Goal: Task Accomplishment & Management: Complete application form

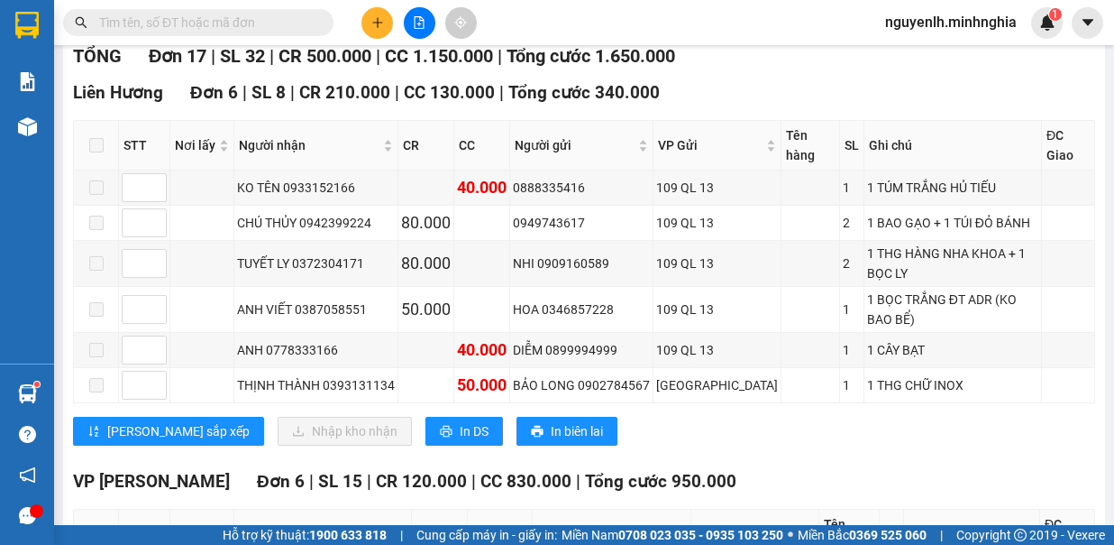
scroll to position [180, 0]
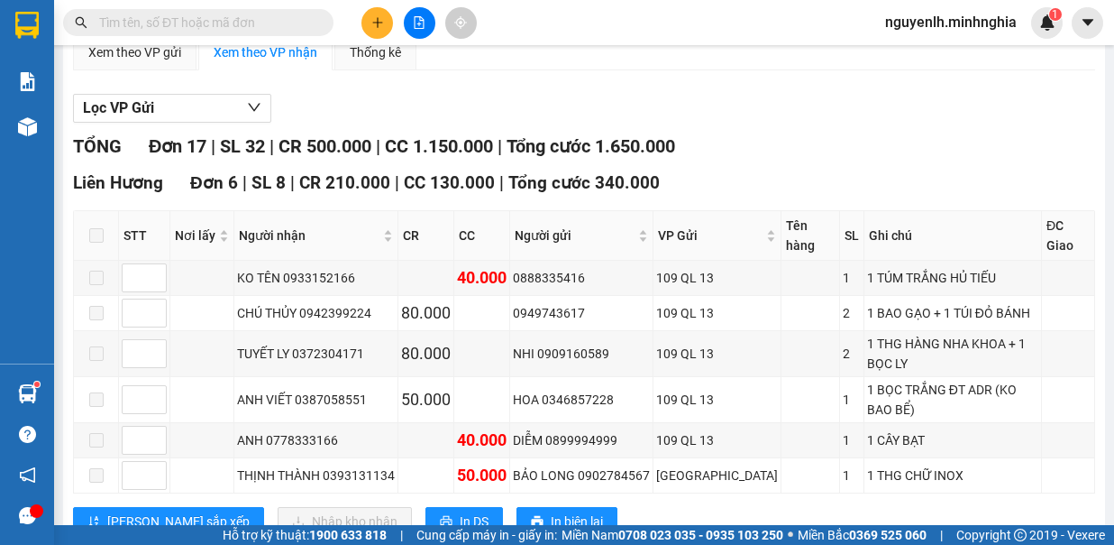
click at [219, 19] on input "text" at bounding box center [205, 23] width 213 height 20
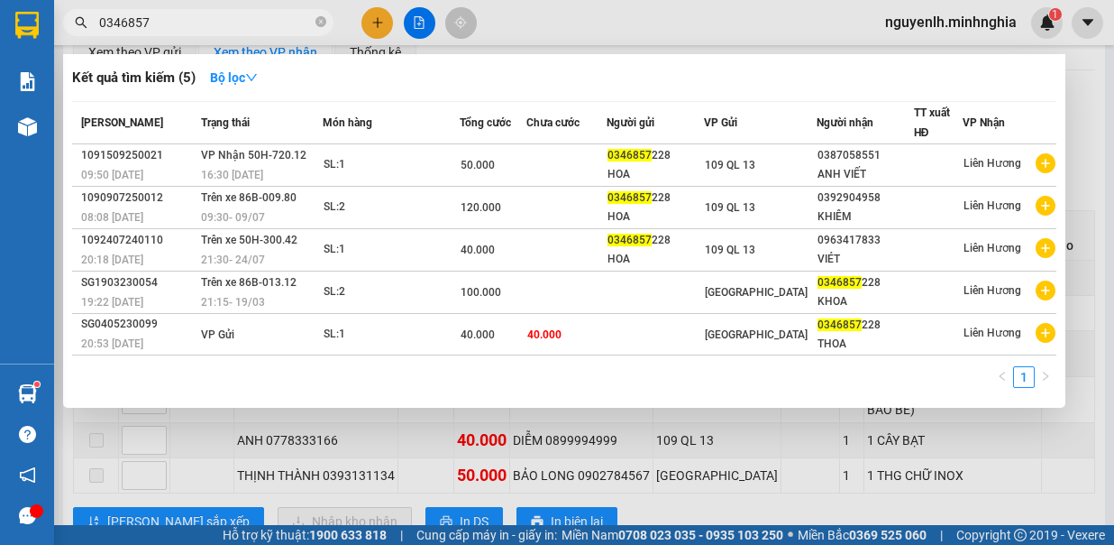
type input "0346857"
click at [609, 30] on div at bounding box center [557, 272] width 1114 height 545
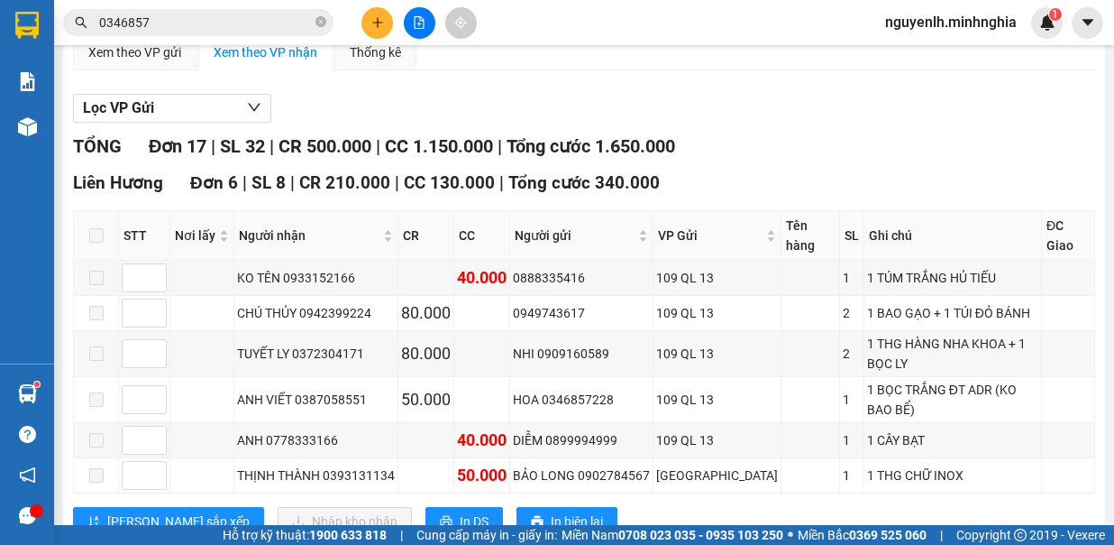
scroll to position [0, 0]
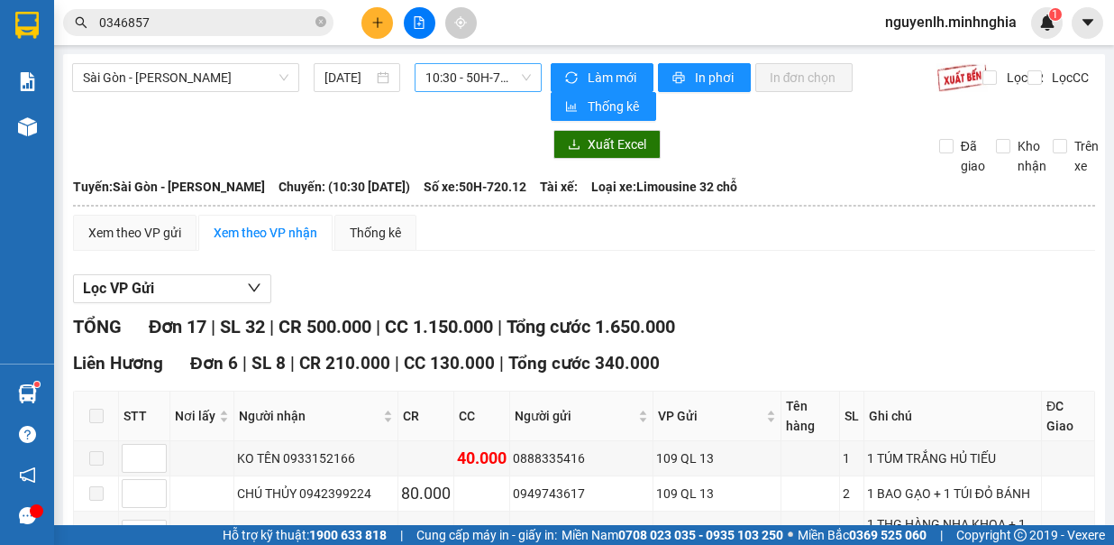
click at [446, 79] on span "10:30 - 50H-720.12" at bounding box center [478, 77] width 105 height 27
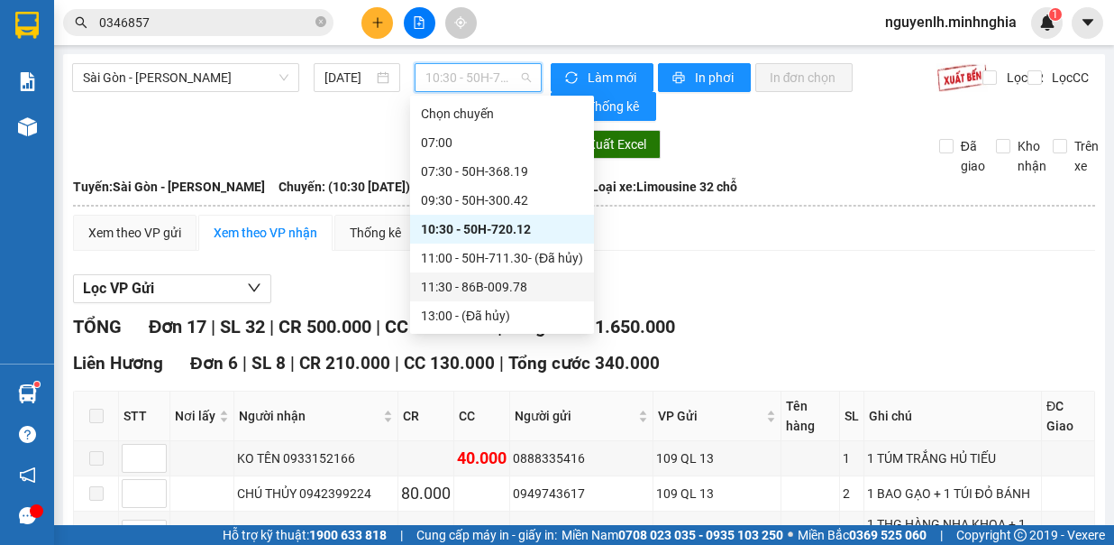
click at [537, 278] on div "11:30 - 86B-009.78" at bounding box center [502, 287] width 162 height 20
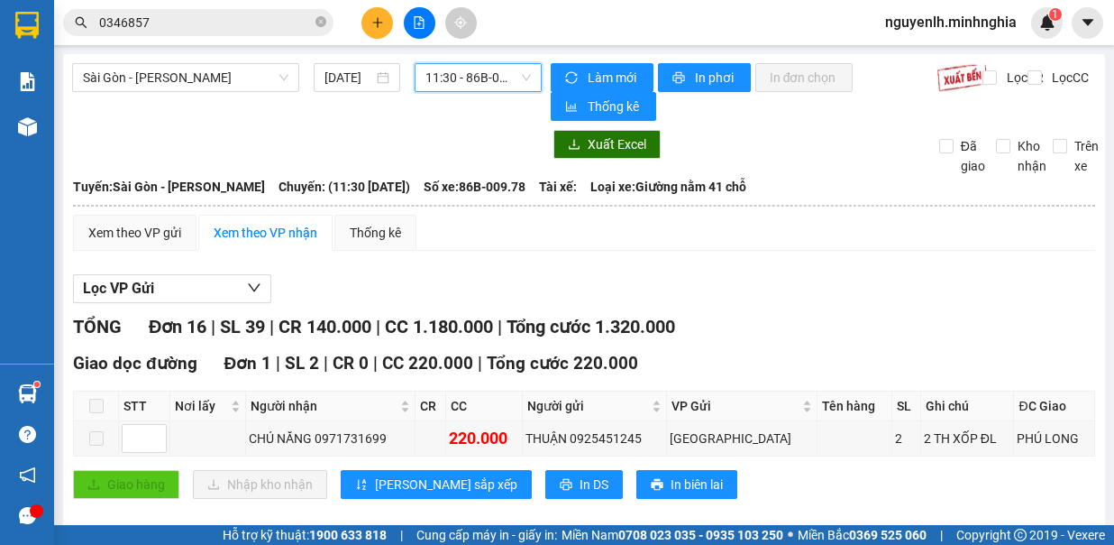
click at [455, 85] on span "11:30 - 86B-009.78" at bounding box center [478, 77] width 105 height 27
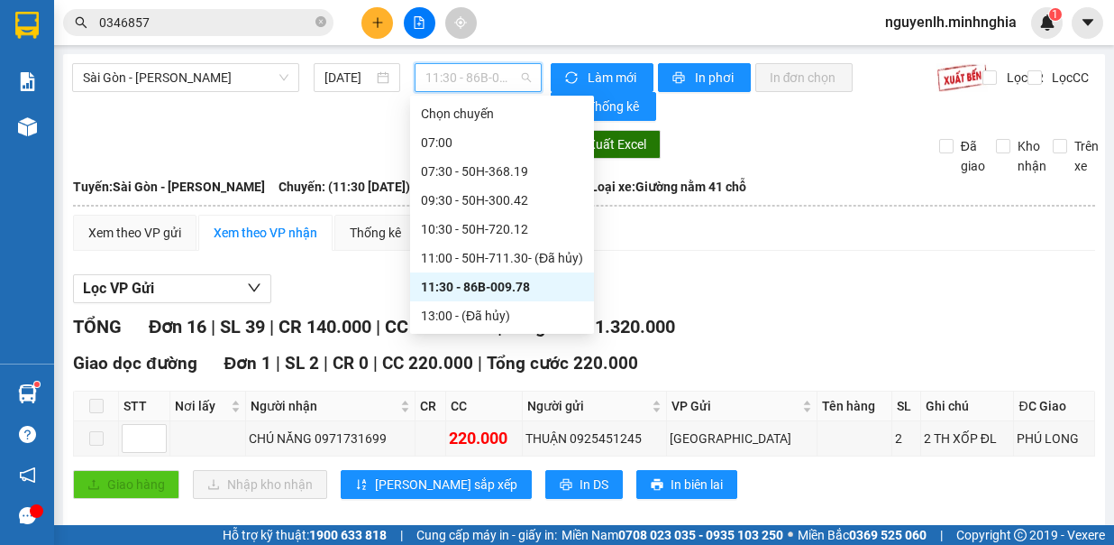
scroll to position [180, 0]
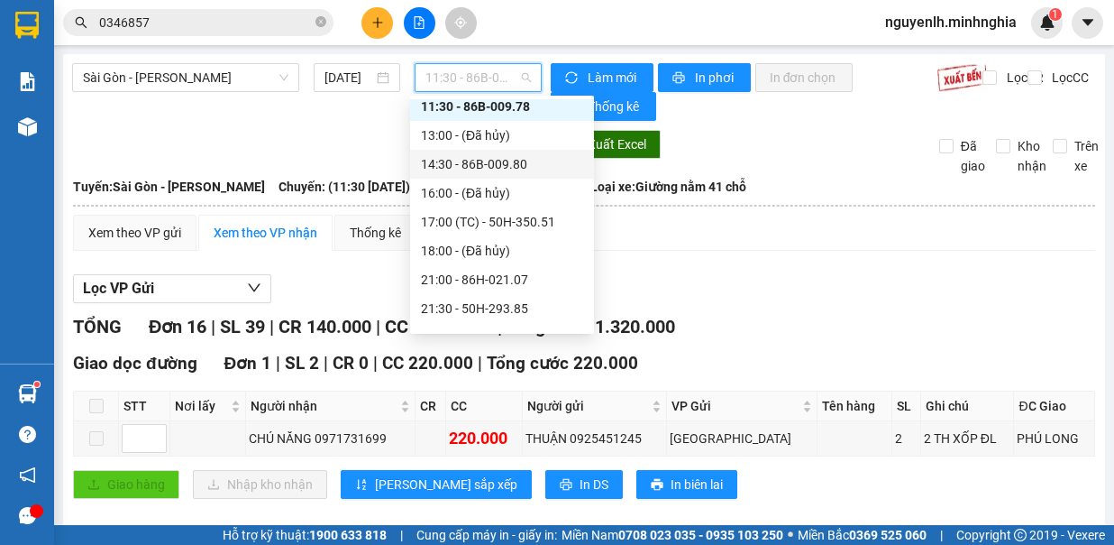
click at [542, 171] on div "14:30 - 86B-009.80" at bounding box center [502, 164] width 162 height 20
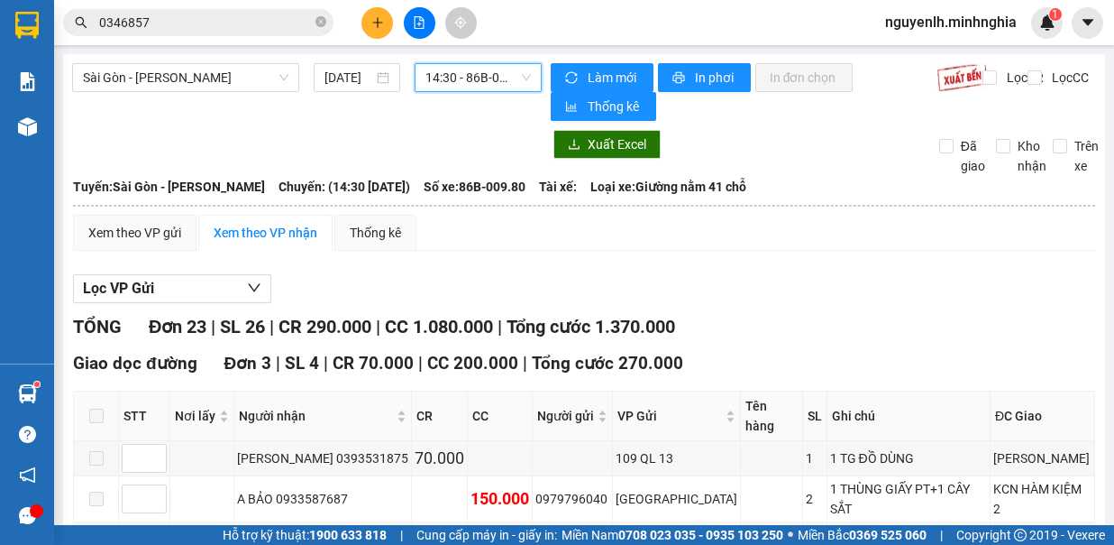
click at [481, 81] on span "14:30 - 86B-009.80" at bounding box center [478, 77] width 105 height 27
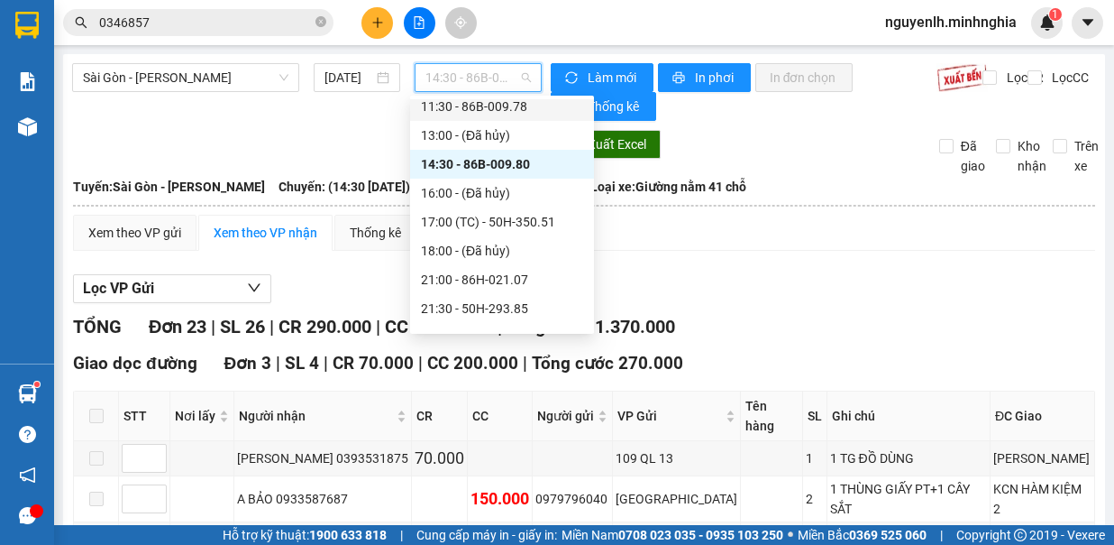
click at [536, 103] on div "11:30 - 86B-009.78" at bounding box center [502, 106] width 162 height 20
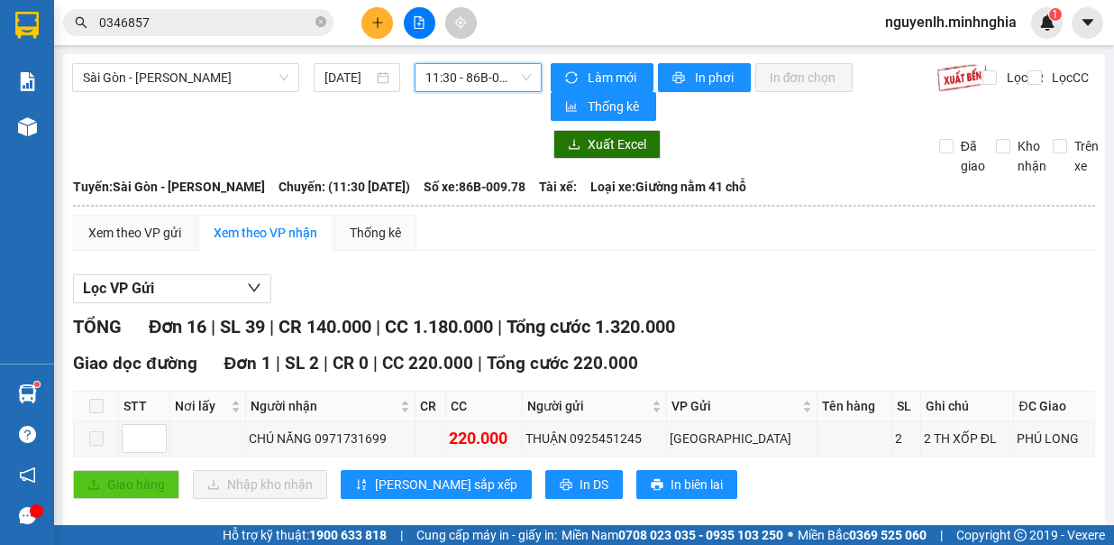
click at [472, 71] on span "11:30 - 86B-009.78" at bounding box center [478, 77] width 105 height 27
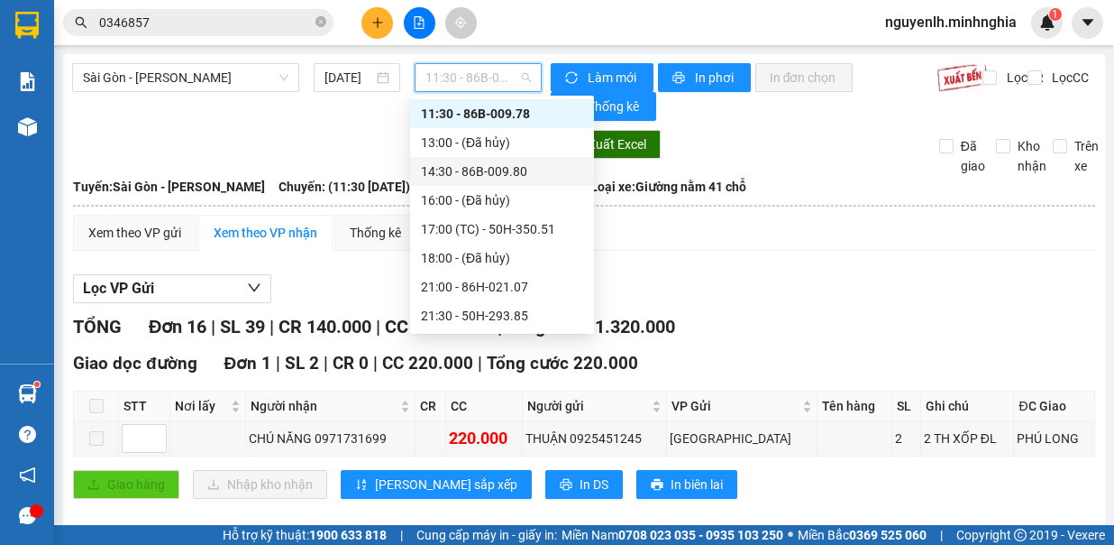
click at [547, 166] on div "14:30 - 86B-009.80" at bounding box center [502, 171] width 162 height 20
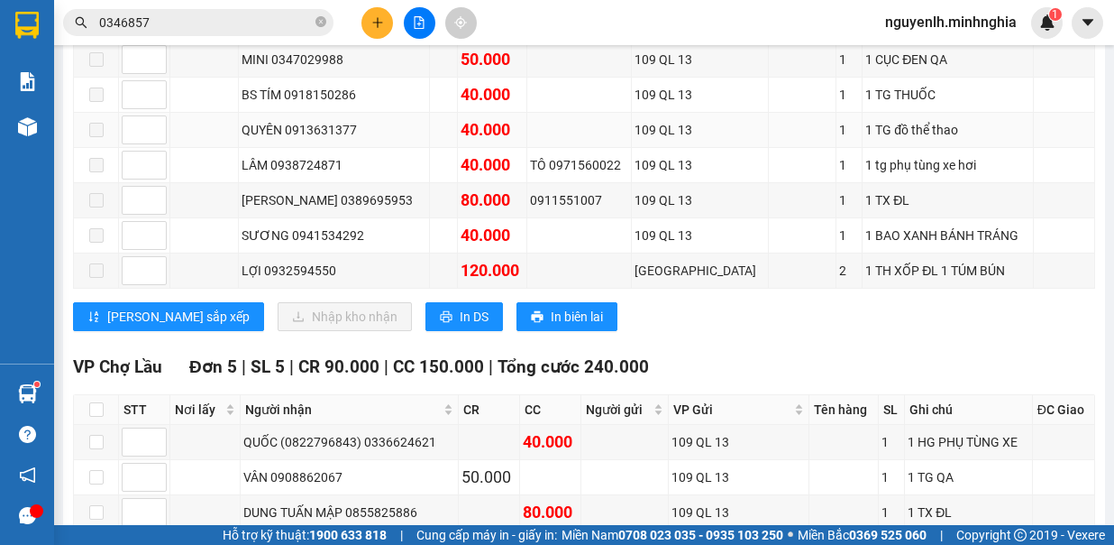
scroll to position [541, 0]
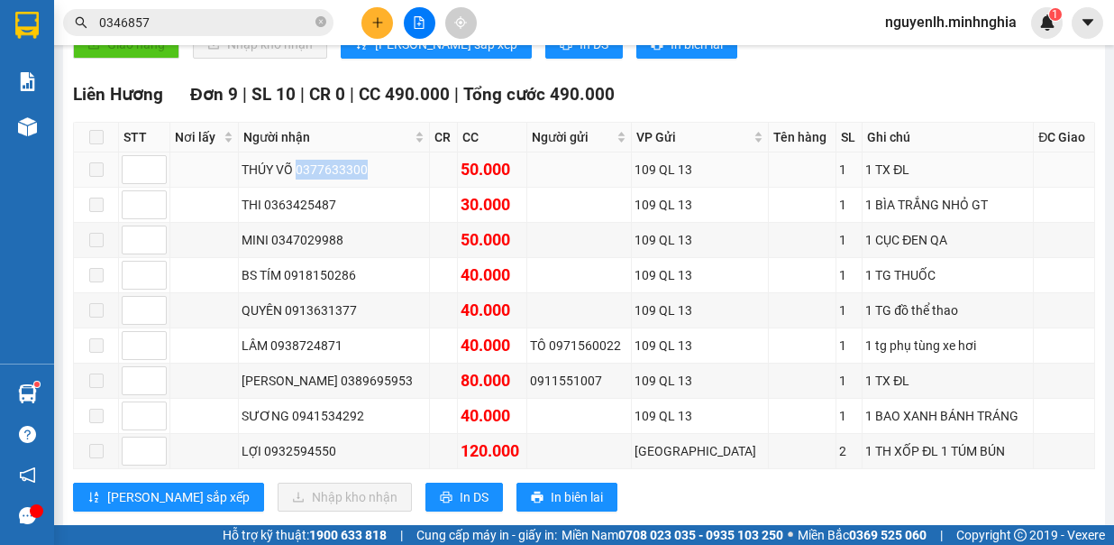
drag, startPoint x: 305, startPoint y: 132, endPoint x: 382, endPoint y: 134, distance: 77.6
click at [382, 160] on div "THÚY VÕ 0377633300" at bounding box center [334, 170] width 184 height 20
copy div "0377633300"
click at [317, 21] on icon "close-circle" at bounding box center [321, 21] width 11 height 11
paste input "0377633300"
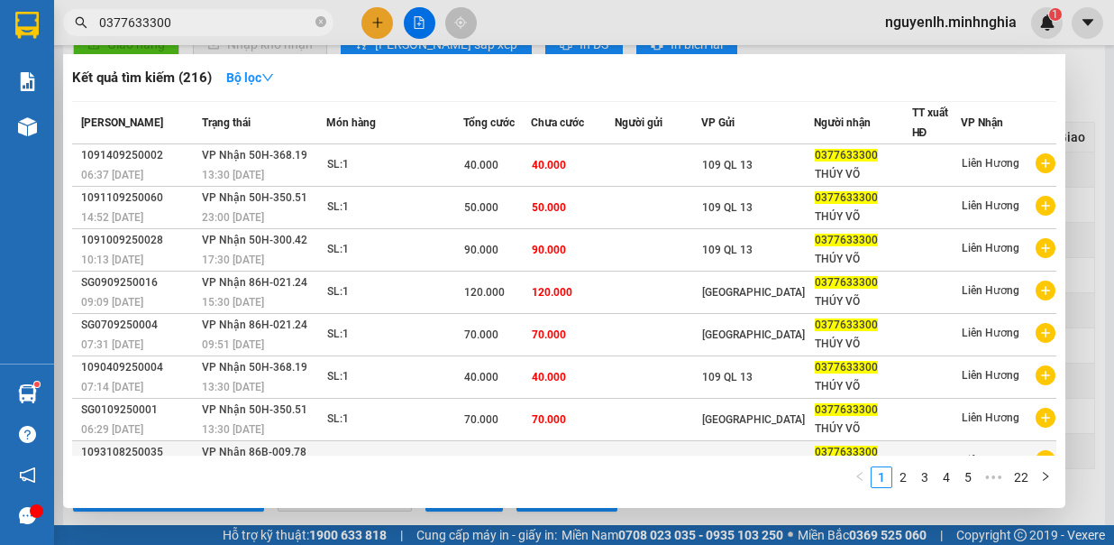
scroll to position [98, 0]
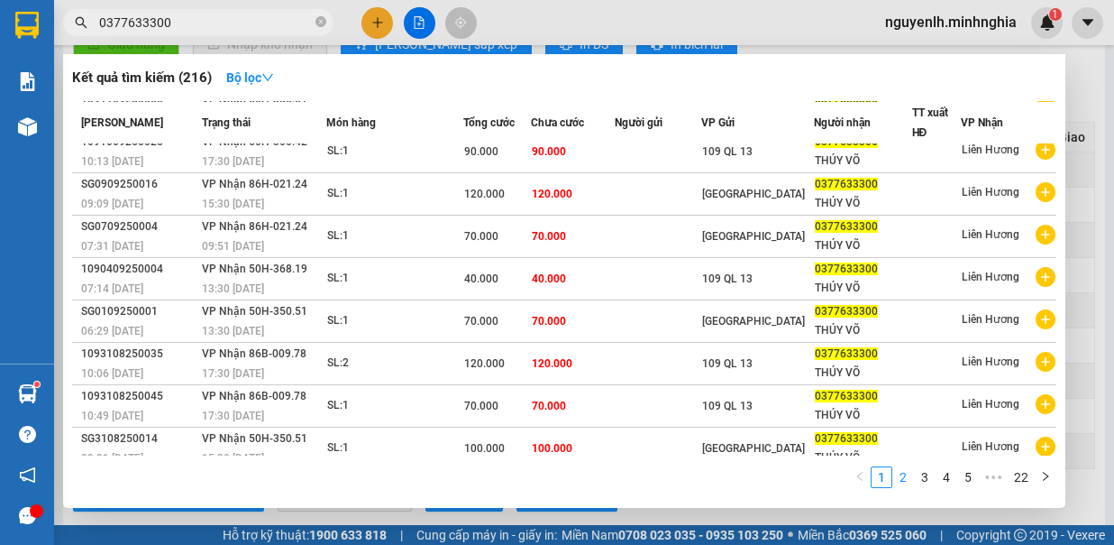
type input "0377633300"
click at [902, 474] on link "2" at bounding box center [903, 477] width 20 height 20
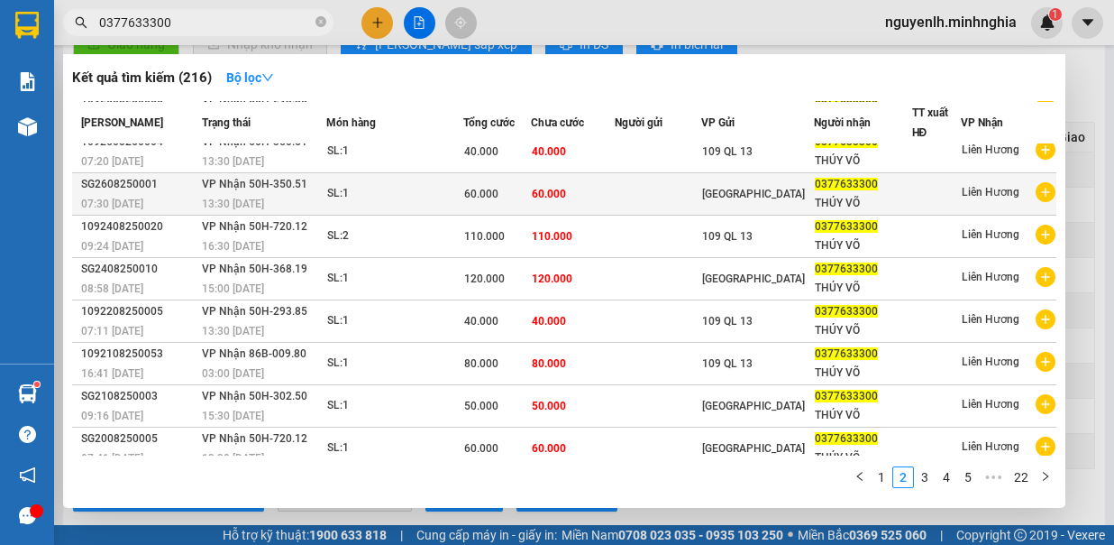
scroll to position [0, 0]
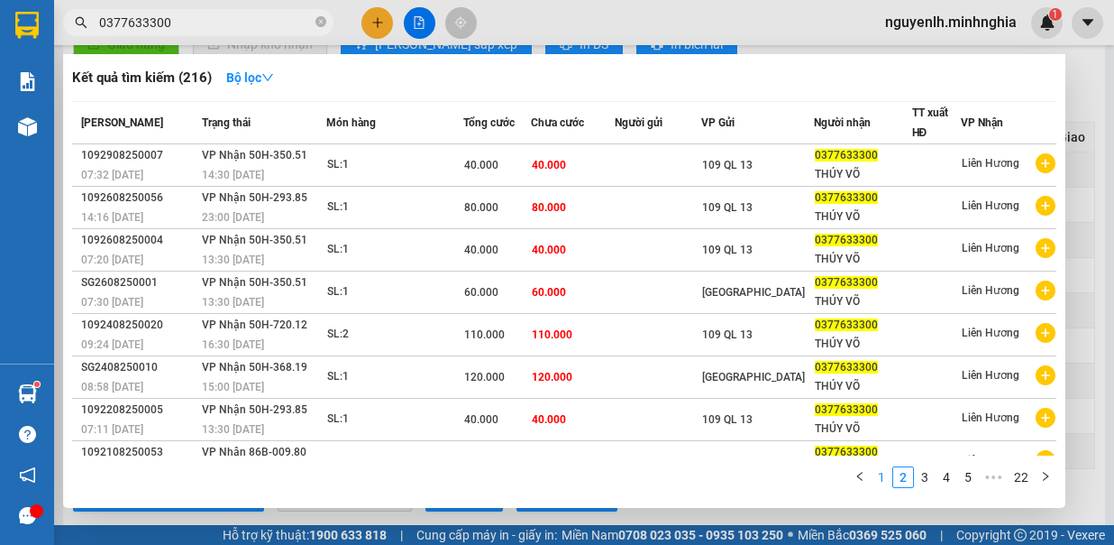
click at [884, 477] on link "1" at bounding box center [882, 477] width 20 height 20
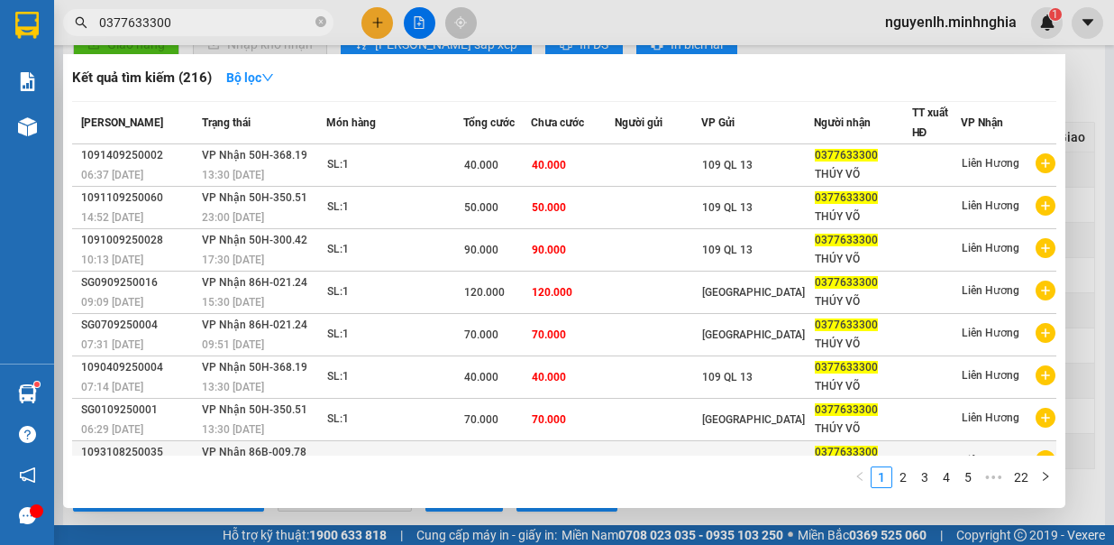
scroll to position [98, 0]
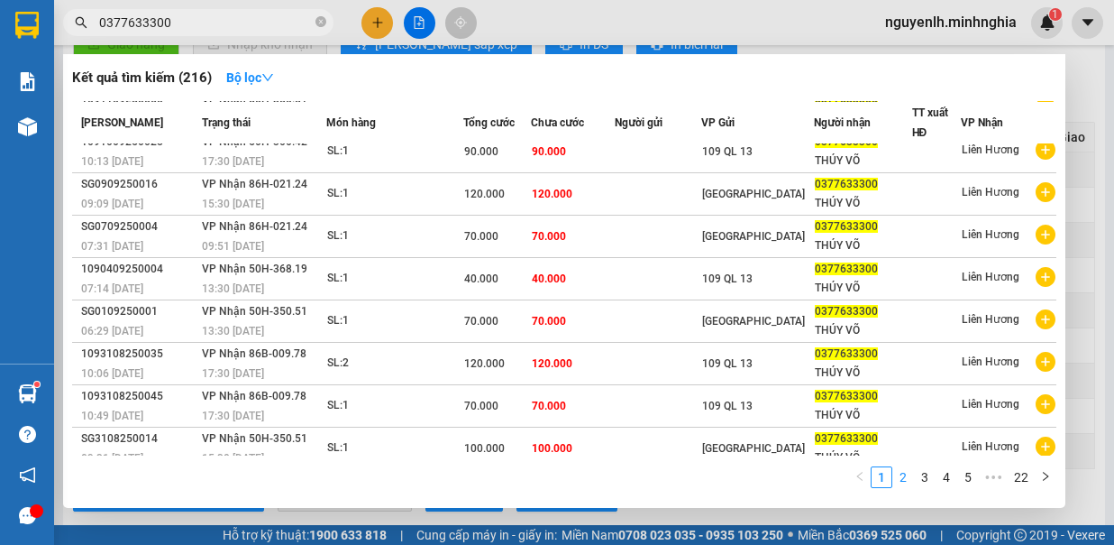
click at [898, 480] on link "2" at bounding box center [903, 477] width 20 height 20
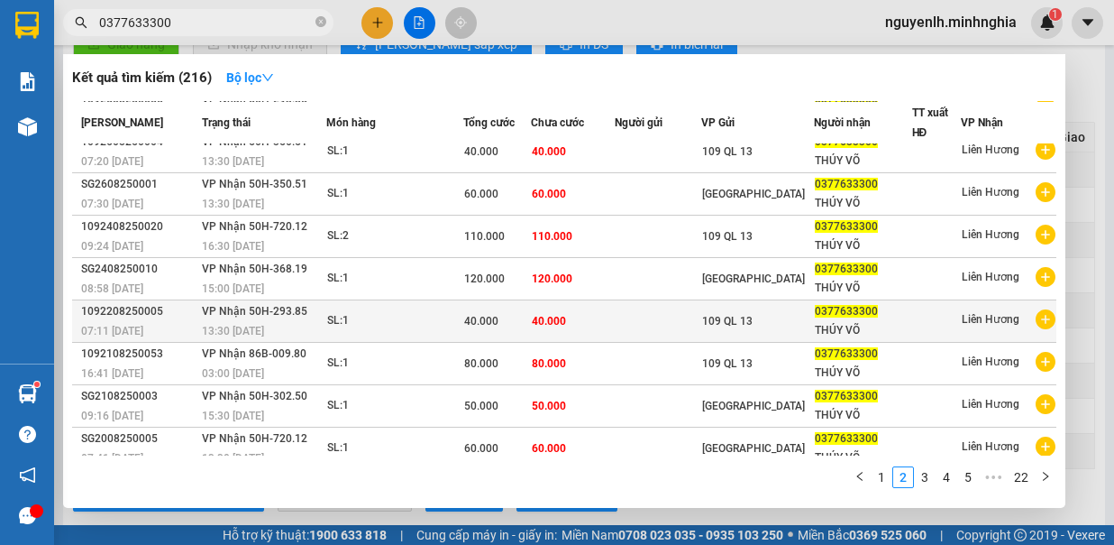
scroll to position [0, 0]
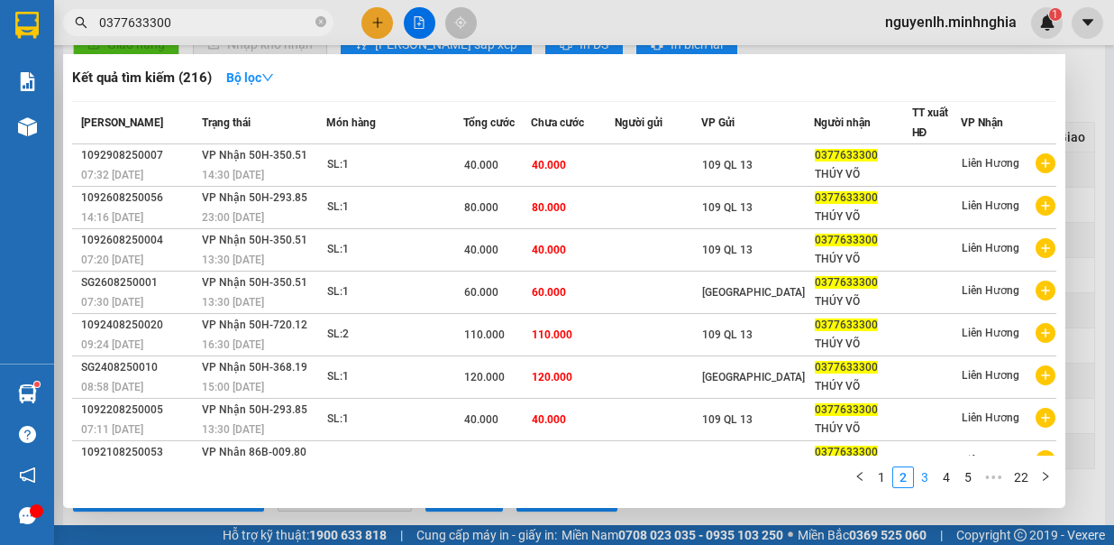
click at [919, 478] on link "3" at bounding box center [925, 477] width 20 height 20
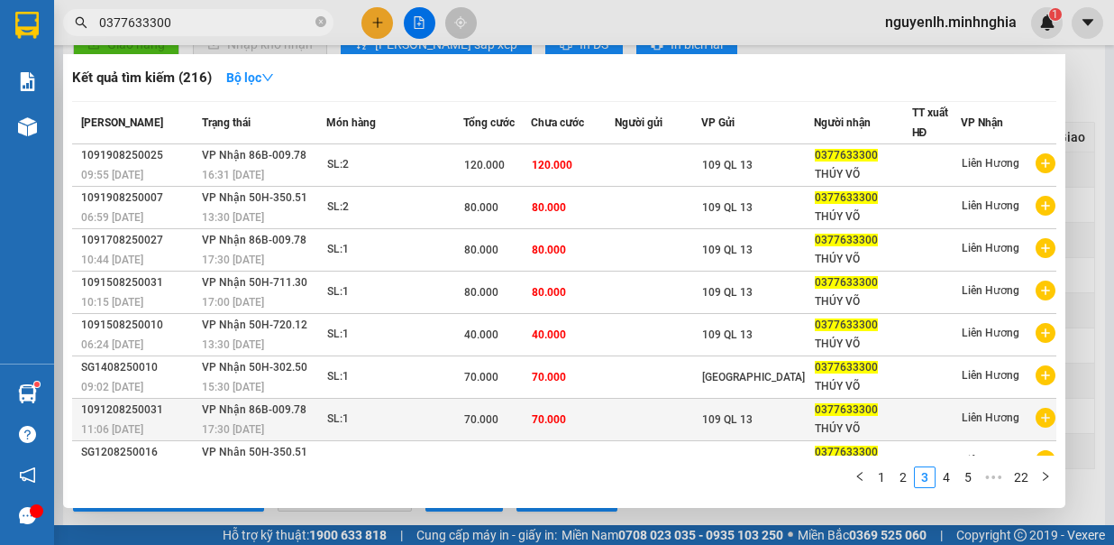
scroll to position [98, 0]
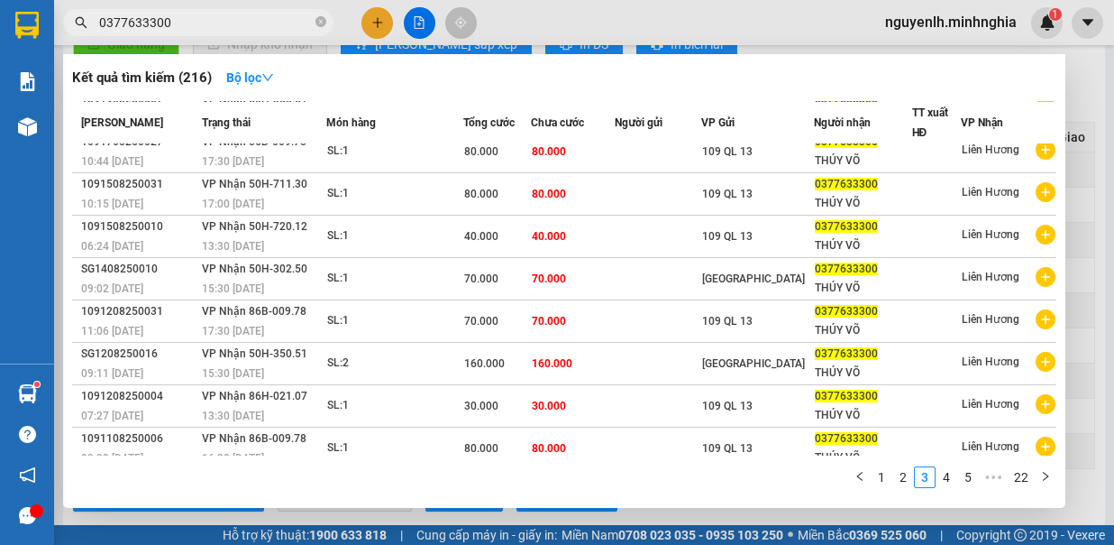
click at [665, 32] on div at bounding box center [557, 272] width 1114 height 545
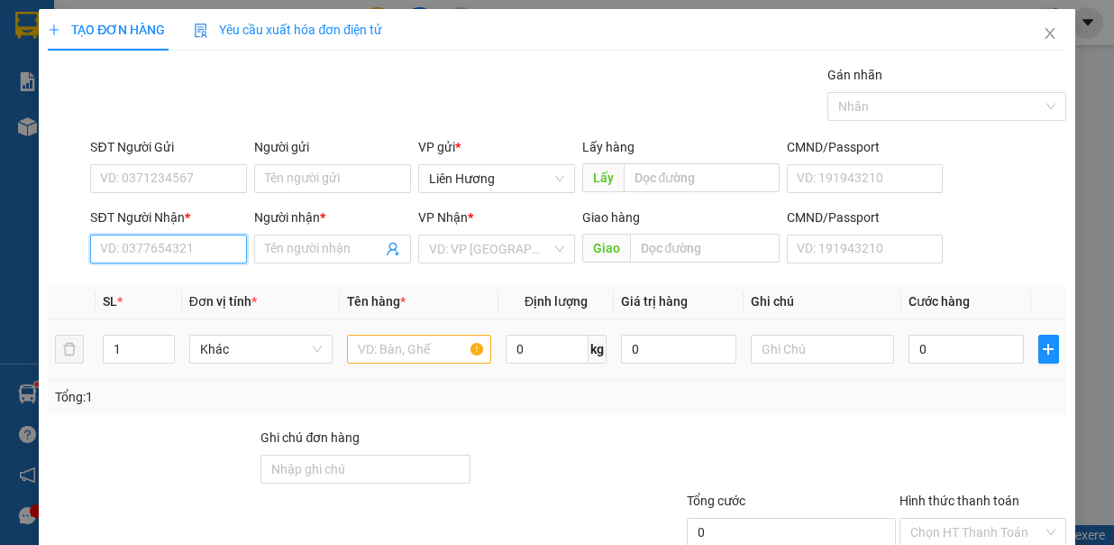
drag, startPoint x: 173, startPoint y: 240, endPoint x: 236, endPoint y: 331, distance: 110.8
click at [177, 240] on input "SĐT Người Nhận *" at bounding box center [168, 248] width 157 height 29
click at [185, 249] on input "6010" at bounding box center [168, 248] width 157 height 29
click at [191, 242] on input "6010" at bounding box center [168, 248] width 157 height 29
click at [202, 247] on input "6010" at bounding box center [168, 248] width 157 height 29
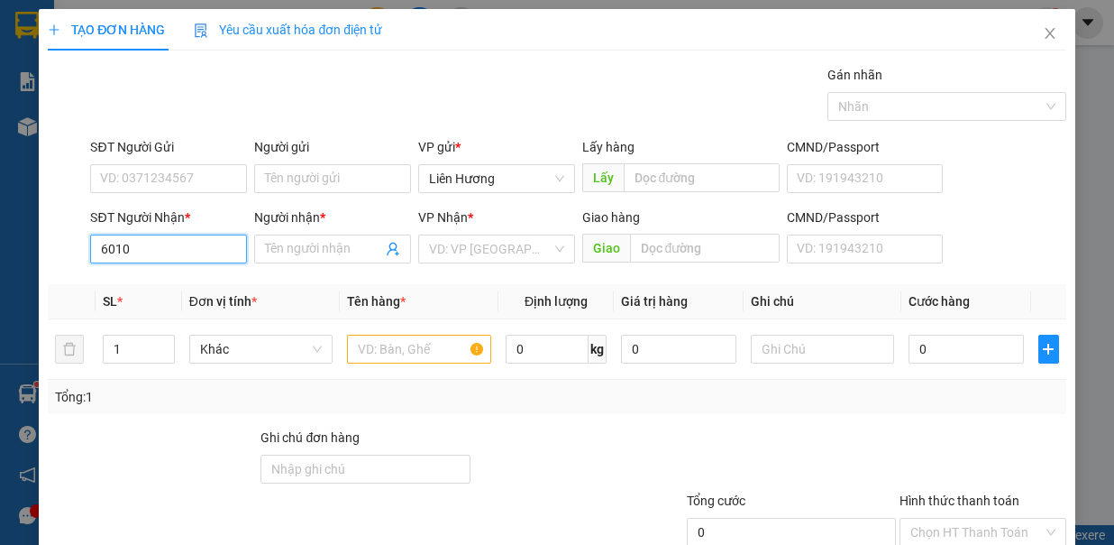
click at [202, 247] on input "6010" at bounding box center [168, 248] width 157 height 29
click at [212, 253] on input "6010" at bounding box center [168, 248] width 157 height 29
click at [207, 285] on div "0968286010 - XUÂN" at bounding box center [166, 283] width 133 height 20
type input "0968286010"
type input "XUÂN"
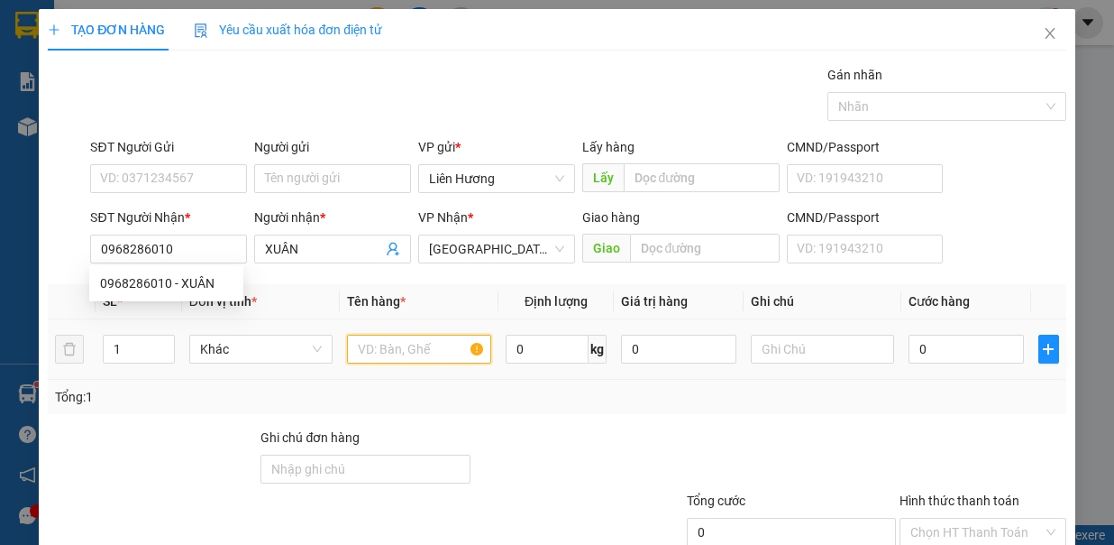
click at [389, 351] on input "text" at bounding box center [419, 348] width 144 height 29
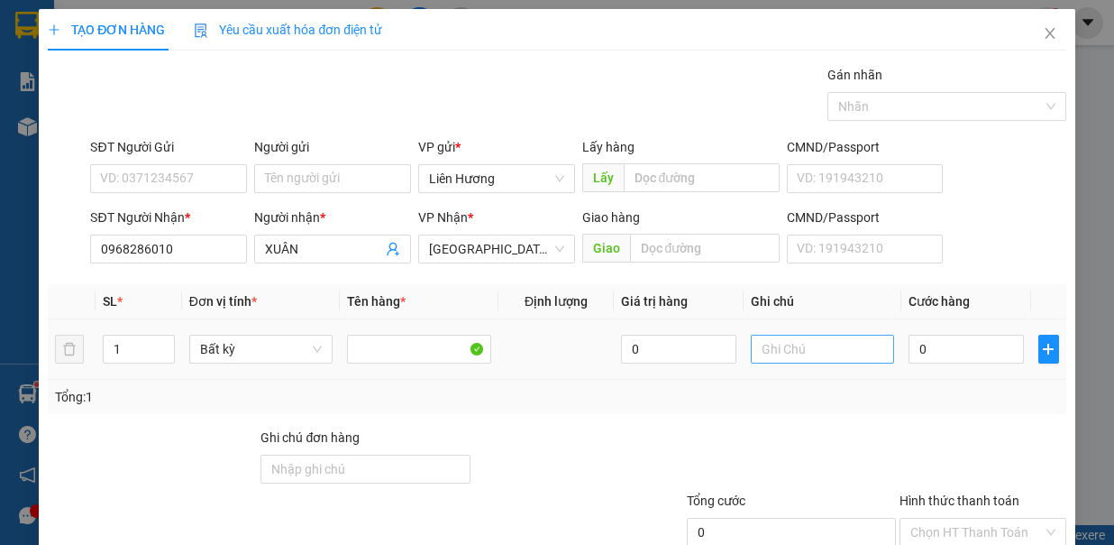
click at [768, 333] on div at bounding box center [823, 349] width 144 height 36
click at [768, 343] on input "text" at bounding box center [823, 348] width 144 height 29
type input "1 BAO XANH - GIẤM"
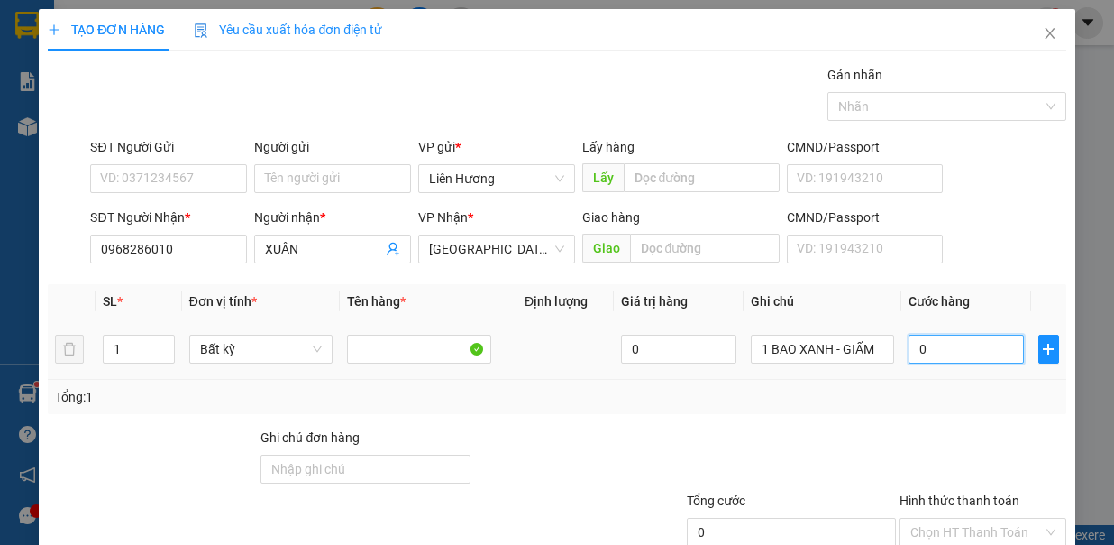
click at [965, 353] on input "0" at bounding box center [966, 348] width 115 height 29
type input "7"
type input "70"
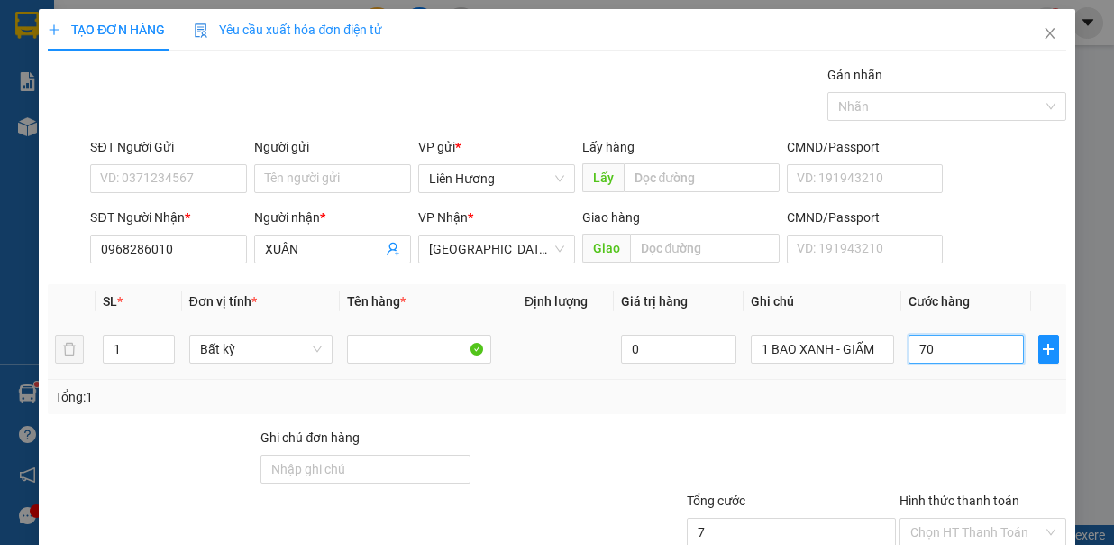
type input "70"
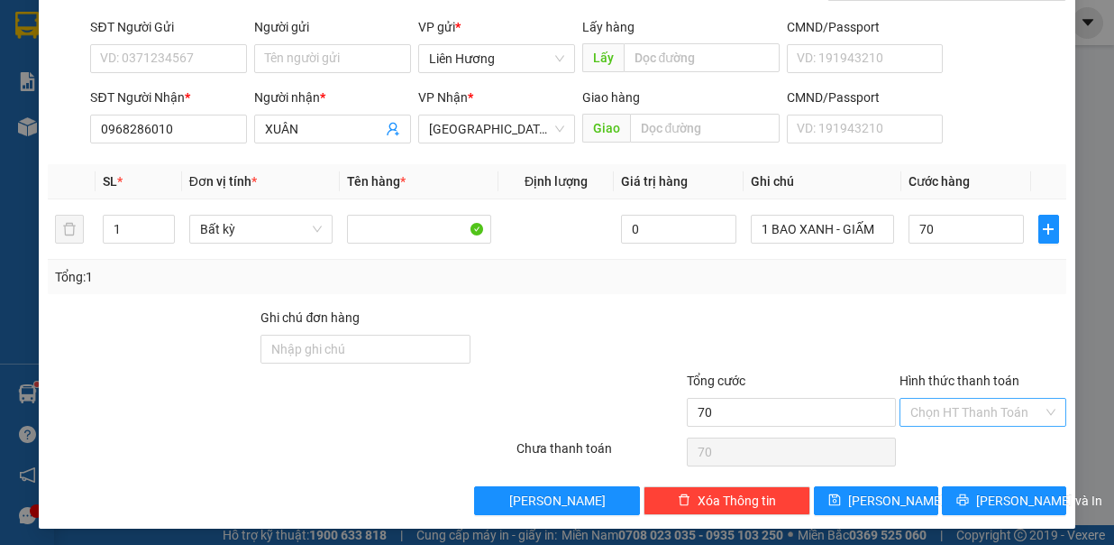
click at [970, 404] on input "Hình thức thanh toán" at bounding box center [977, 411] width 133 height 27
type input "70.000"
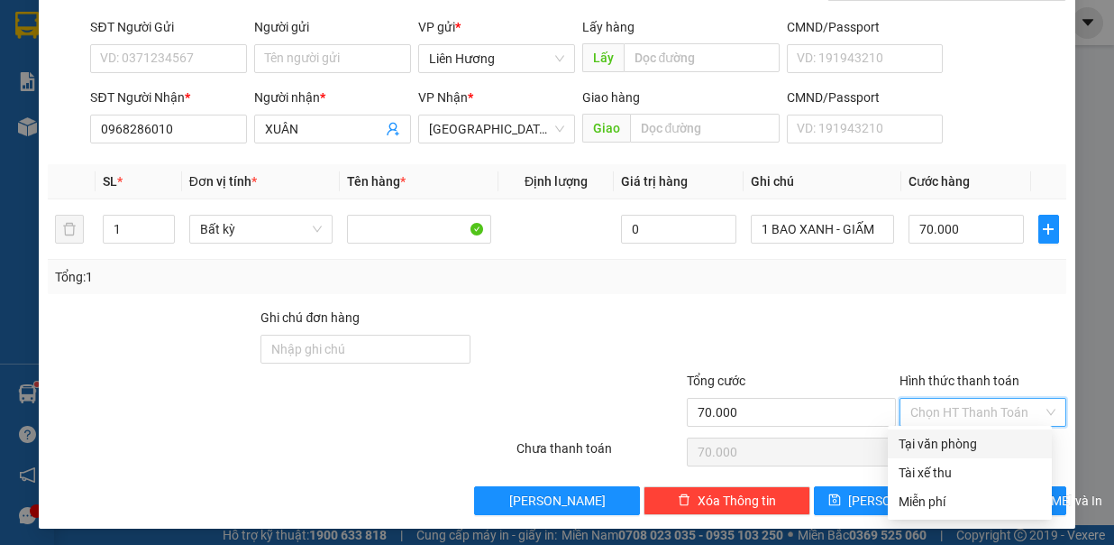
drag, startPoint x: 973, startPoint y: 440, endPoint x: 1005, endPoint y: 467, distance: 42.2
click at [972, 440] on div "Tại văn phòng" at bounding box center [970, 444] width 142 height 20
type input "0"
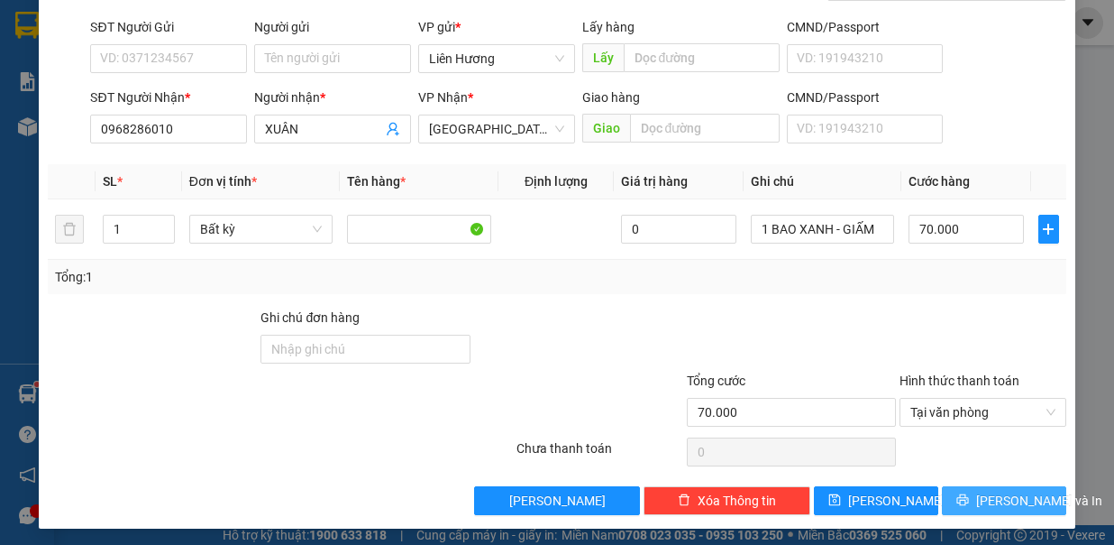
click at [985, 491] on span "Lưu và In" at bounding box center [1039, 500] width 126 height 20
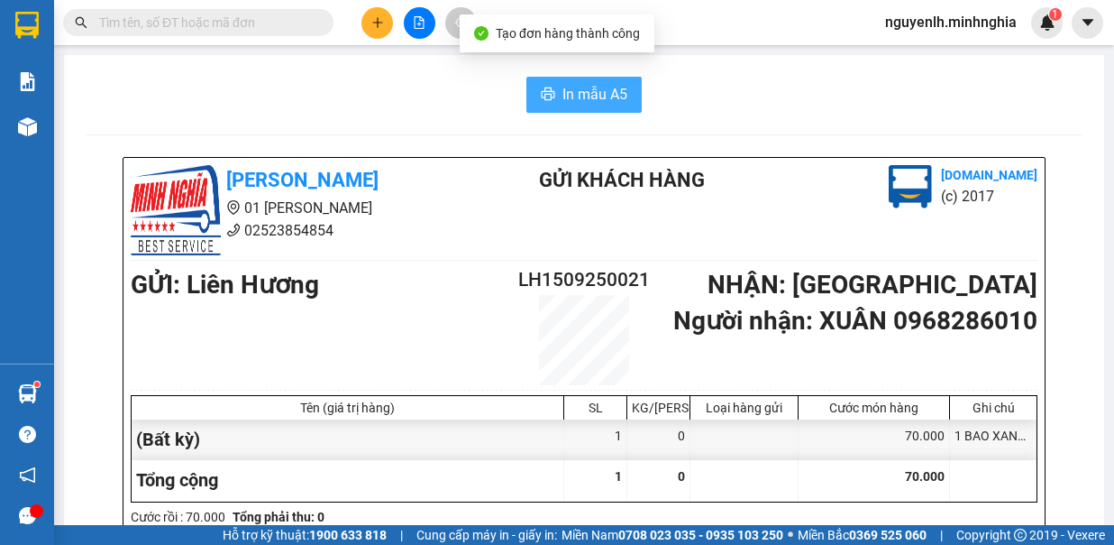
click at [572, 83] on span "In mẫu A5" at bounding box center [595, 94] width 65 height 23
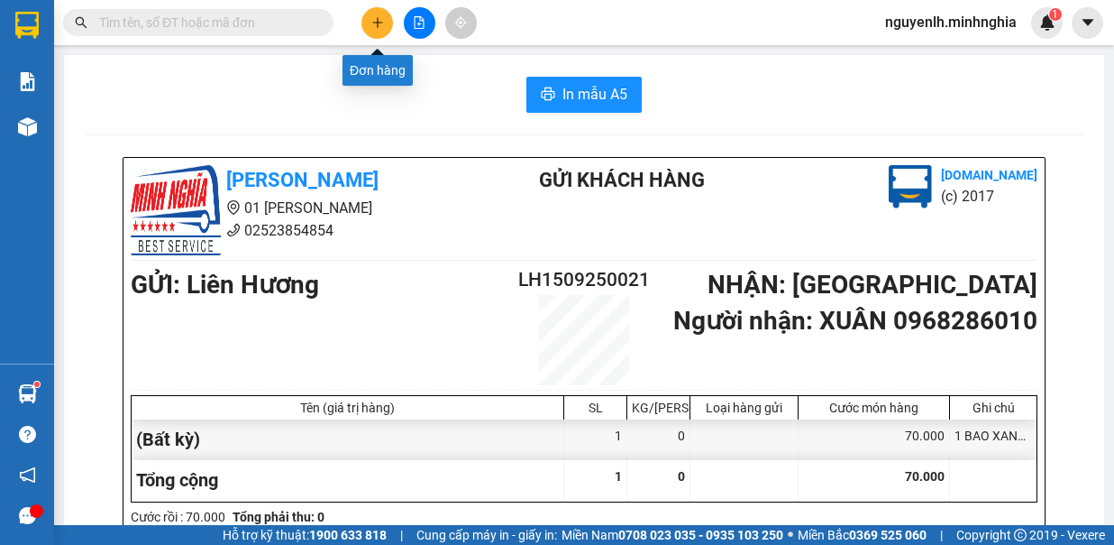
click at [371, 18] on icon "plus" at bounding box center [377, 22] width 13 height 13
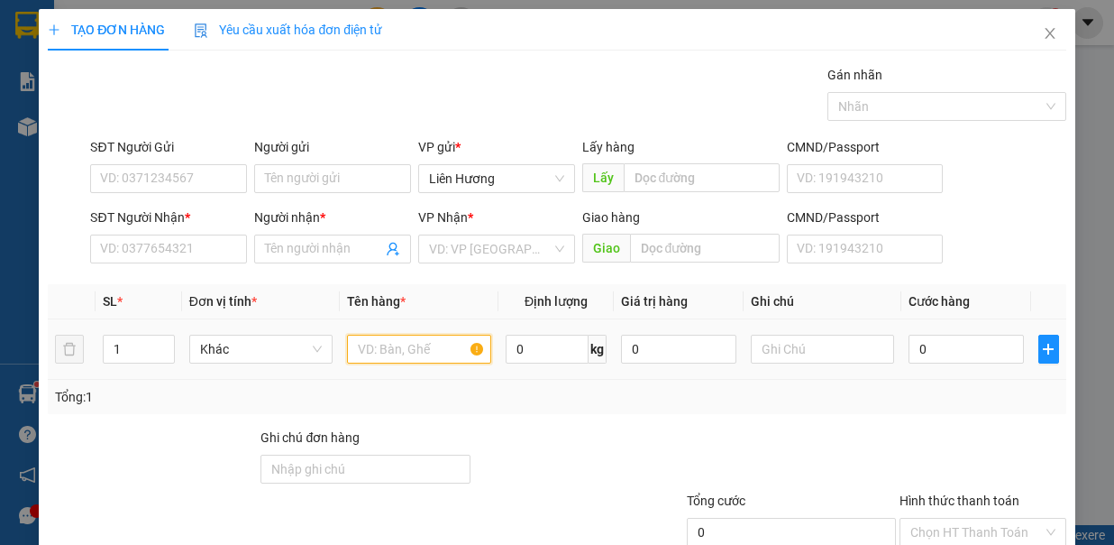
click at [405, 355] on input "text" at bounding box center [419, 348] width 144 height 29
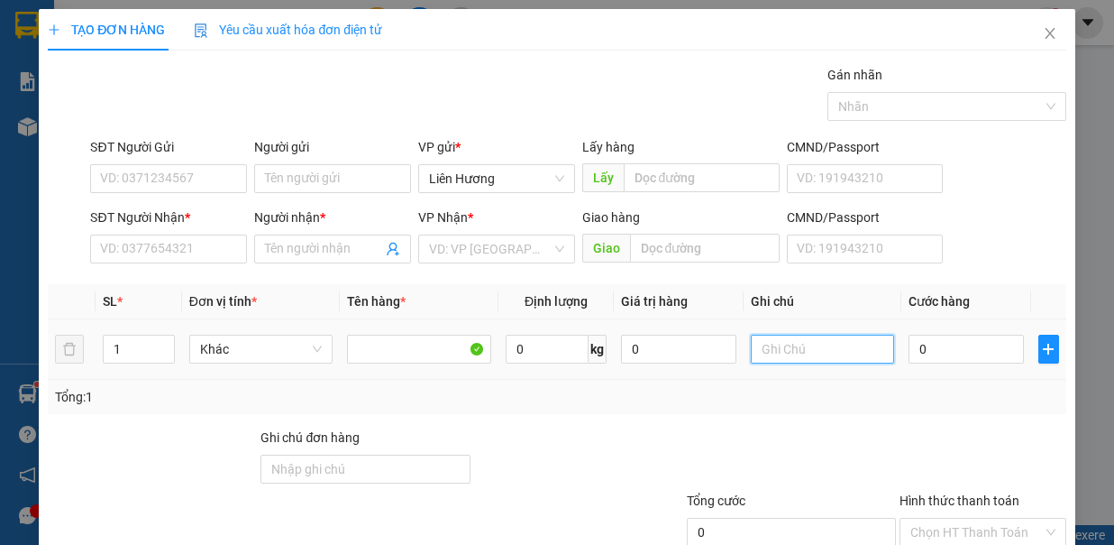
click at [779, 343] on input "text" at bounding box center [823, 348] width 144 height 29
type input "1 BÌA NHỰA - GT"
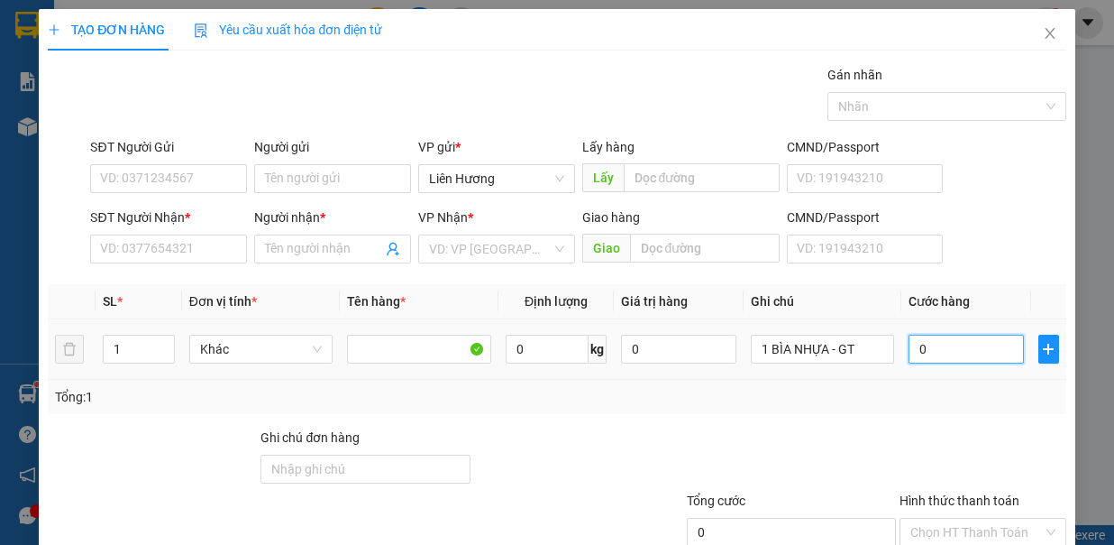
click at [919, 349] on input "0" at bounding box center [966, 348] width 115 height 29
type input "3"
type input "30"
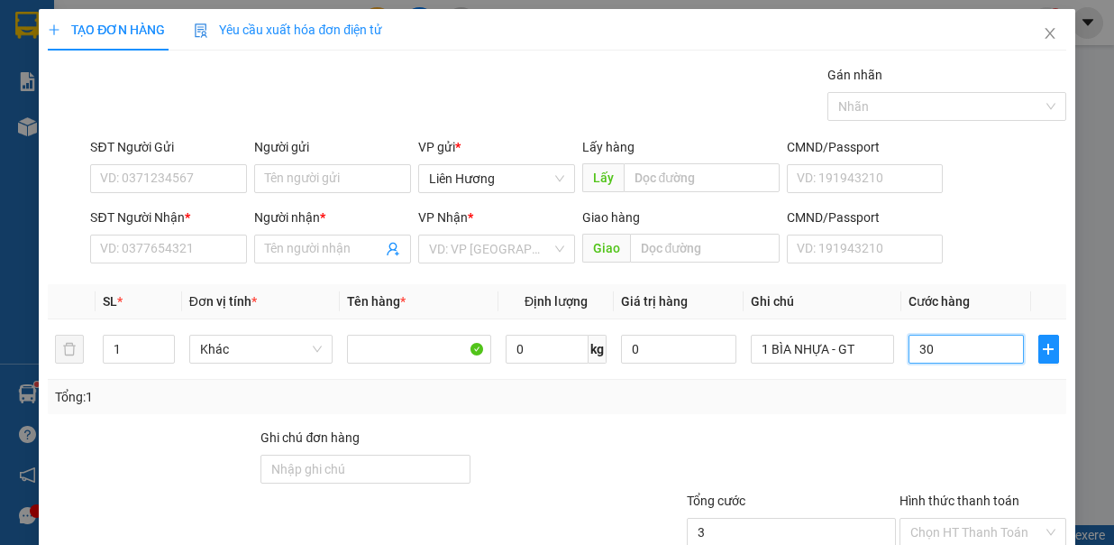
type input "30"
click at [202, 241] on input "SĐT Người Nhận *" at bounding box center [168, 248] width 157 height 29
type input "30.000"
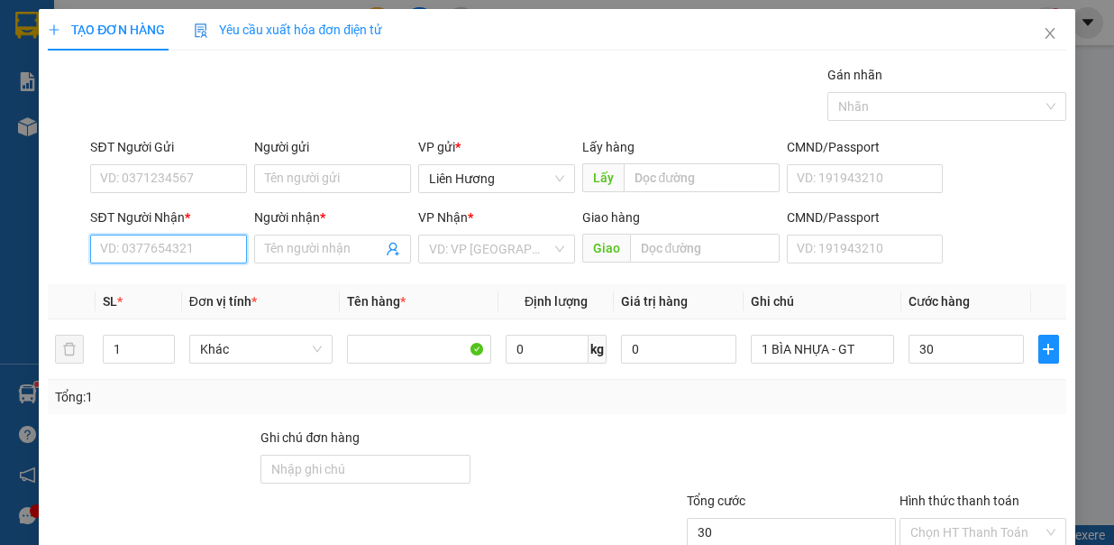
type input "30.000"
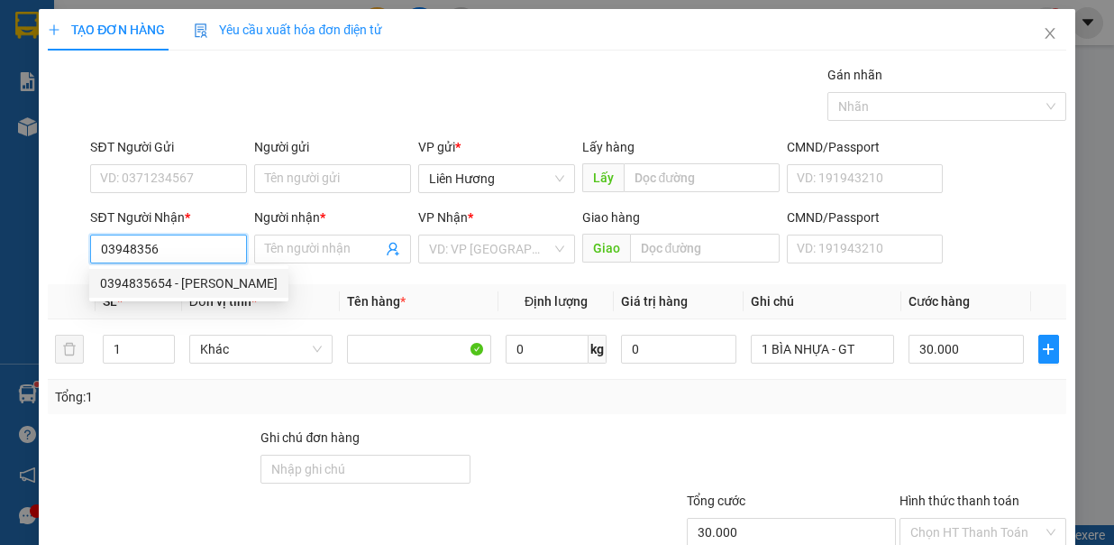
click at [209, 279] on div "0394835654 - TRỊNH" at bounding box center [189, 283] width 178 height 20
type input "0394835654"
type input "TRỊNH"
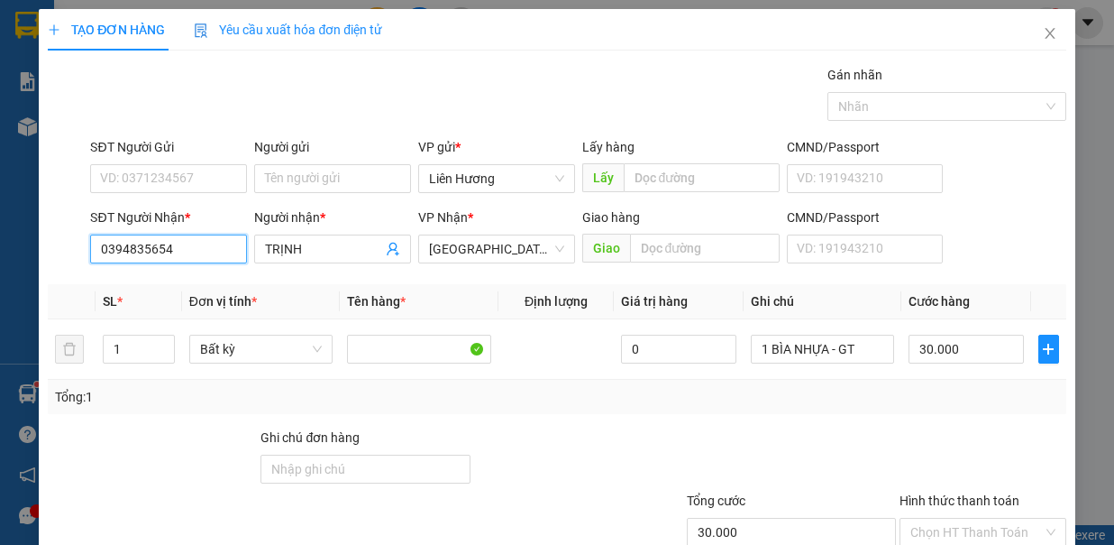
type input "0394835654"
click at [198, 175] on input "SĐT Người Gửi" at bounding box center [168, 178] width 157 height 29
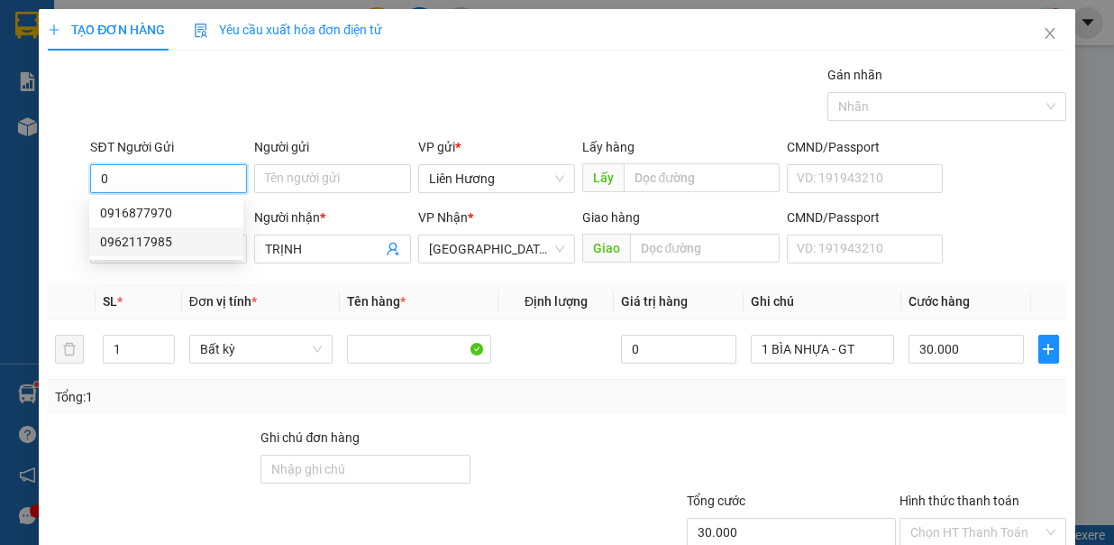
click at [200, 244] on div "0962117985" at bounding box center [166, 242] width 133 height 20
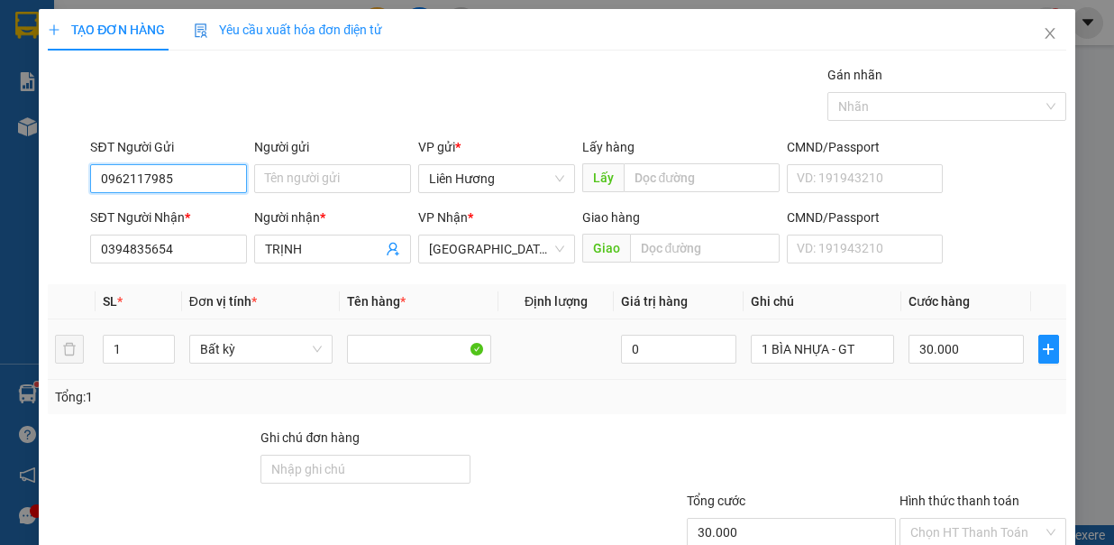
type input "0962117985"
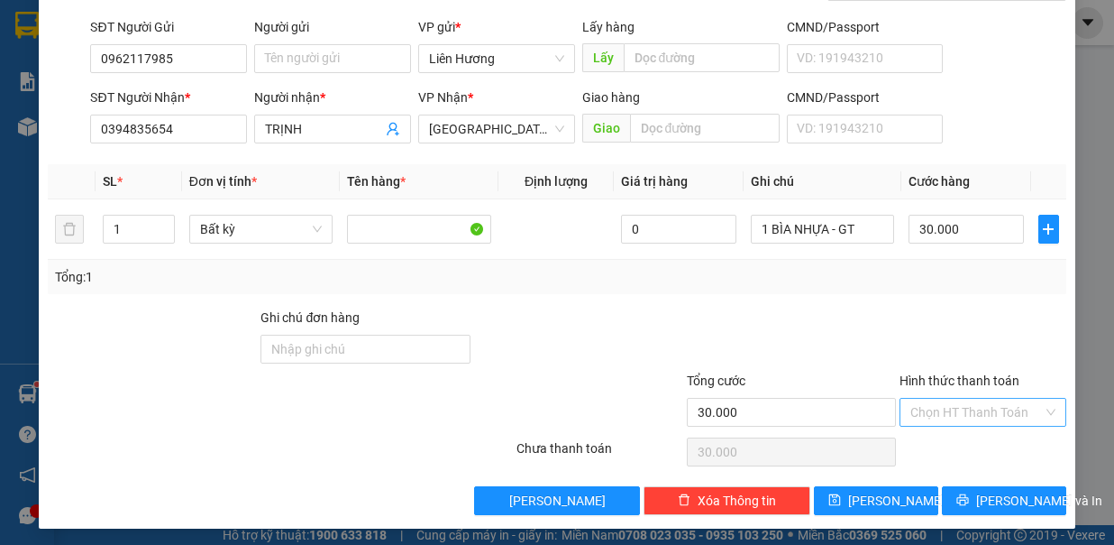
click at [981, 411] on input "Hình thức thanh toán" at bounding box center [977, 411] width 133 height 27
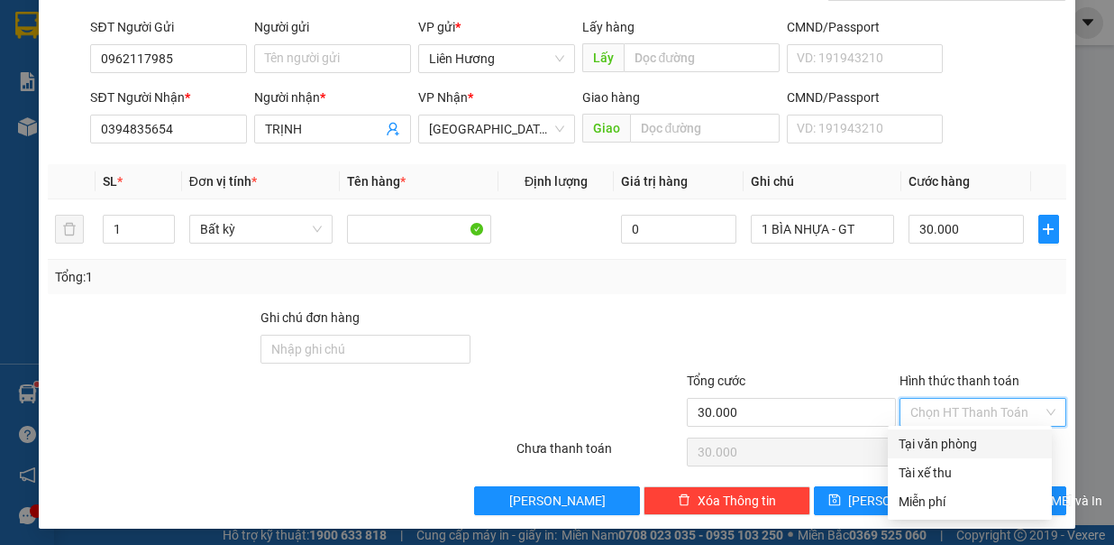
drag, startPoint x: 991, startPoint y: 435, endPoint x: 1019, endPoint y: 470, distance: 44.2
click at [992, 439] on div "Tại văn phòng" at bounding box center [970, 444] width 142 height 20
type input "0"
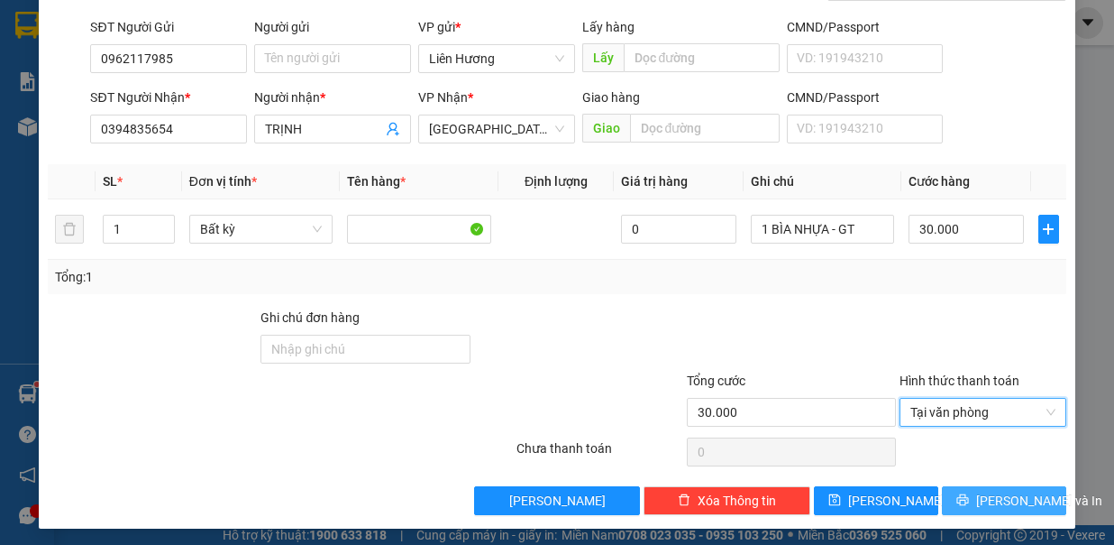
click at [993, 490] on span "Lưu và In" at bounding box center [1039, 500] width 126 height 20
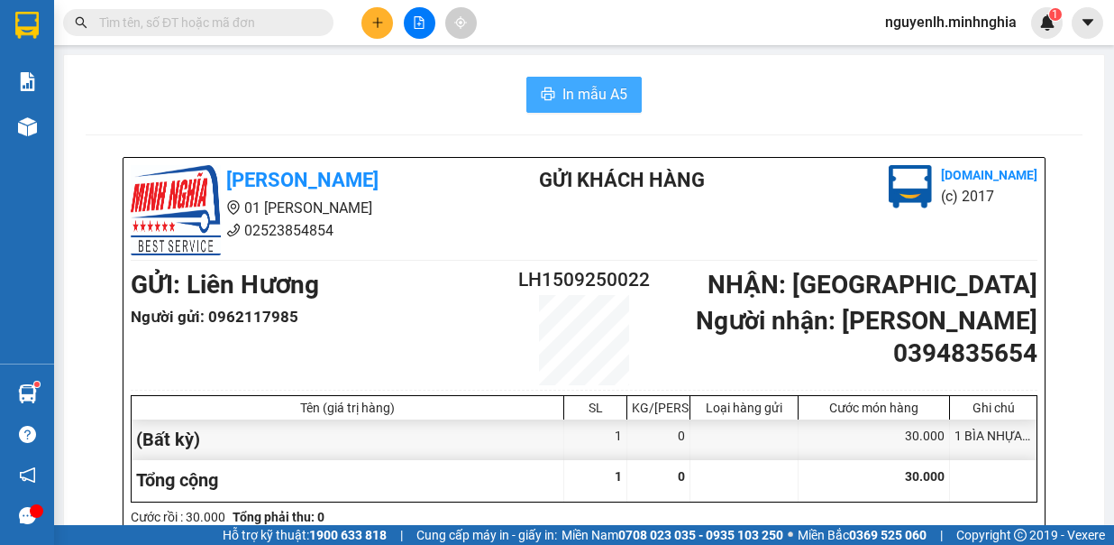
click at [611, 101] on span "In mẫu A5" at bounding box center [595, 94] width 65 height 23
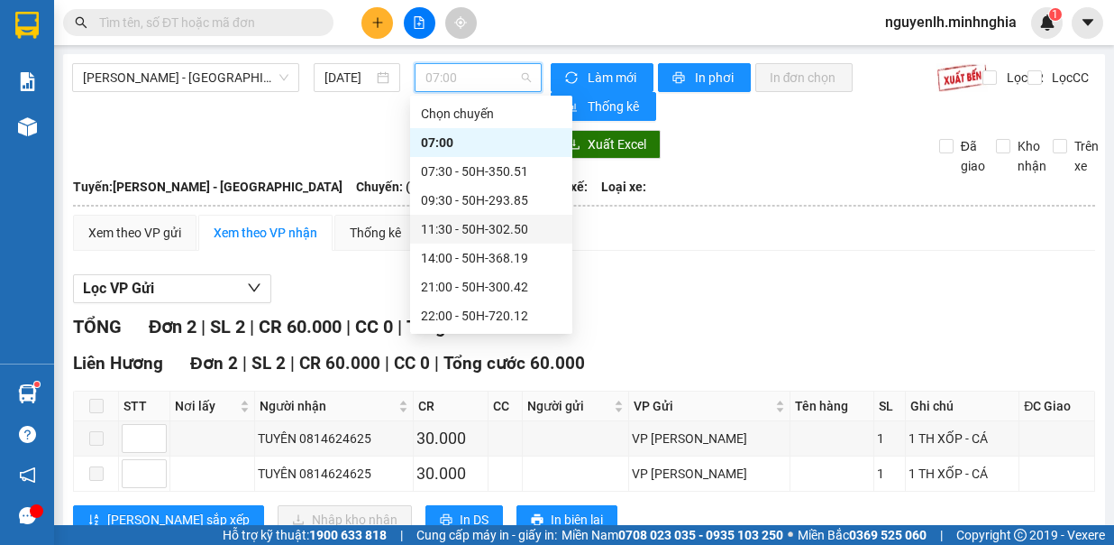
scroll to position [144, 0]
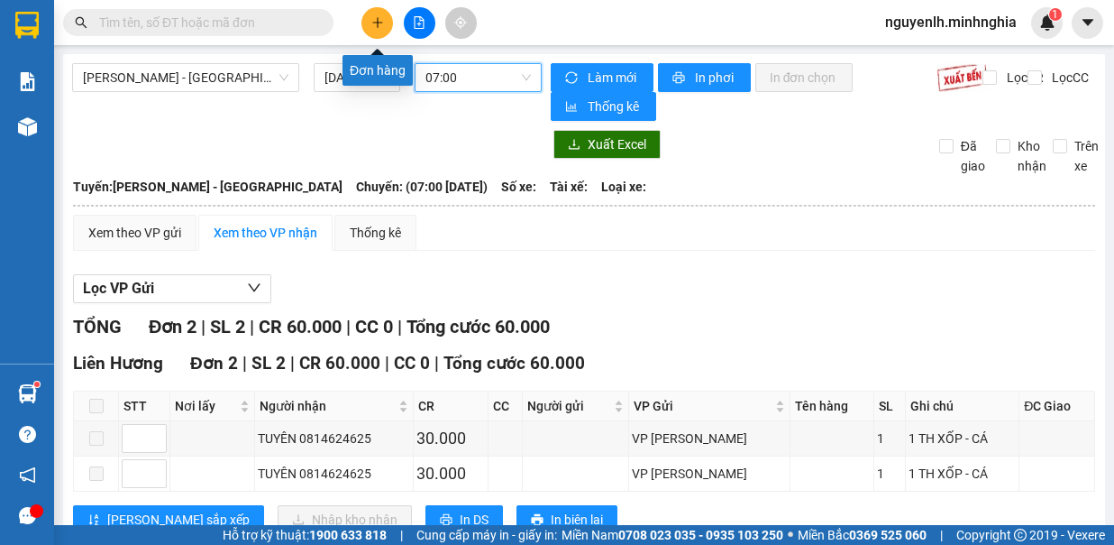
click at [372, 23] on icon "plus" at bounding box center [377, 22] width 13 height 13
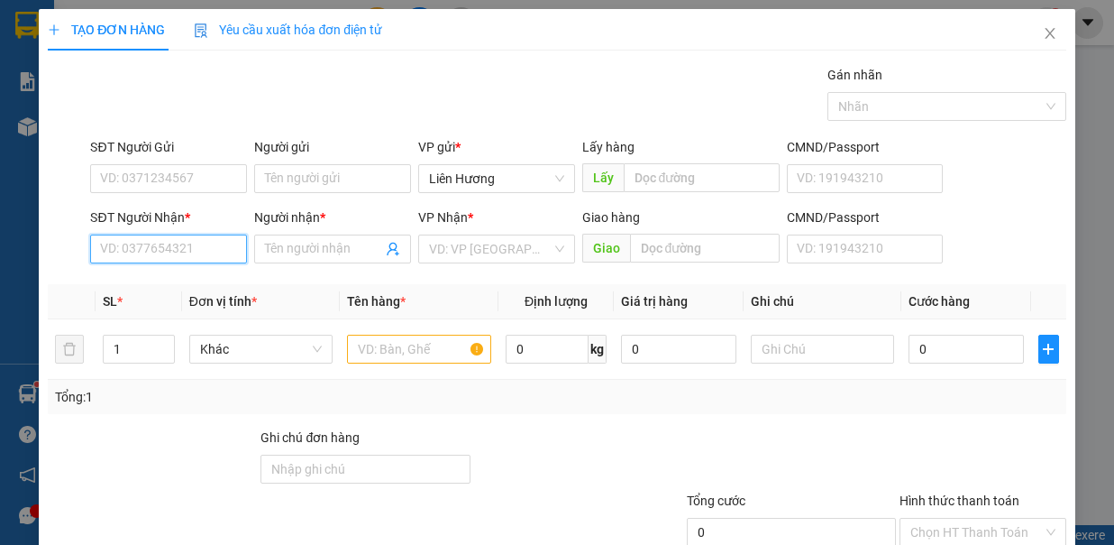
click at [178, 242] on input "SĐT Người Nhận *" at bounding box center [168, 248] width 157 height 29
type input "0938472051"
click at [288, 246] on input "Người nhận *" at bounding box center [323, 249] width 117 height 20
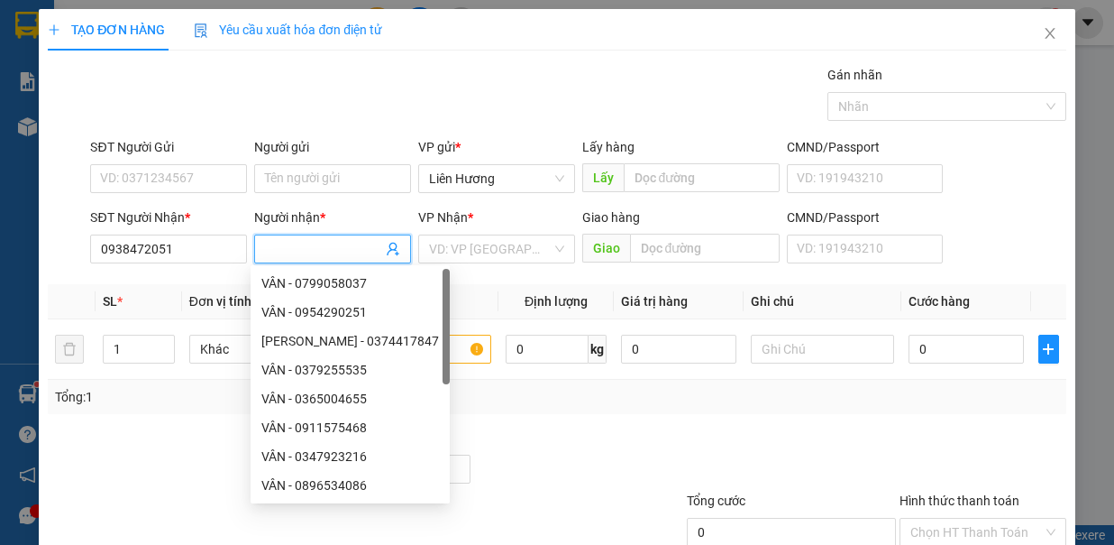
type input "D"
type input "ĐÔNG"
click at [206, 176] on input "SĐT Người Gửi" at bounding box center [168, 178] width 157 height 29
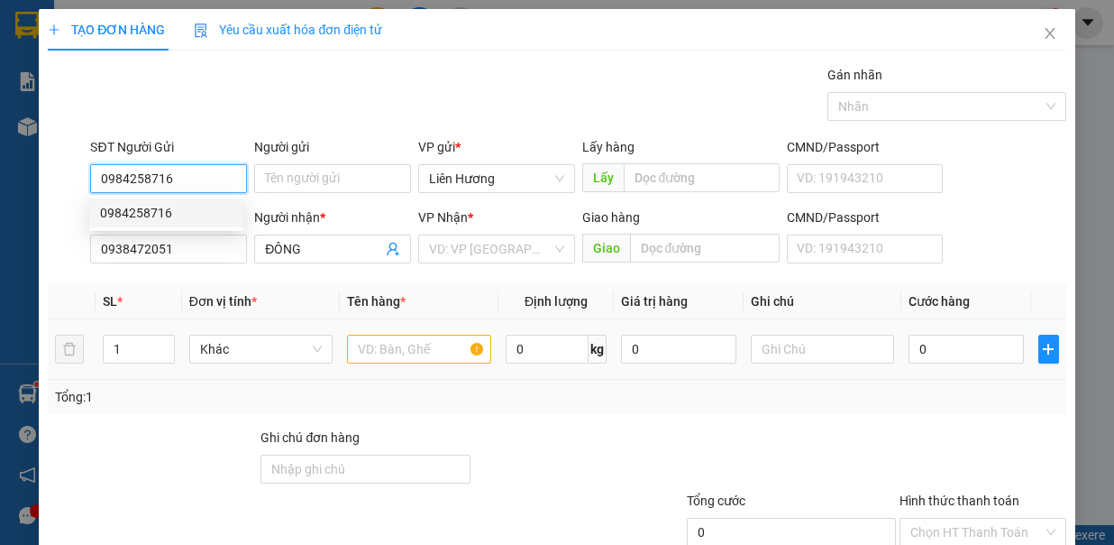
type input "0984258716"
click at [407, 342] on input "text" at bounding box center [419, 348] width 144 height 29
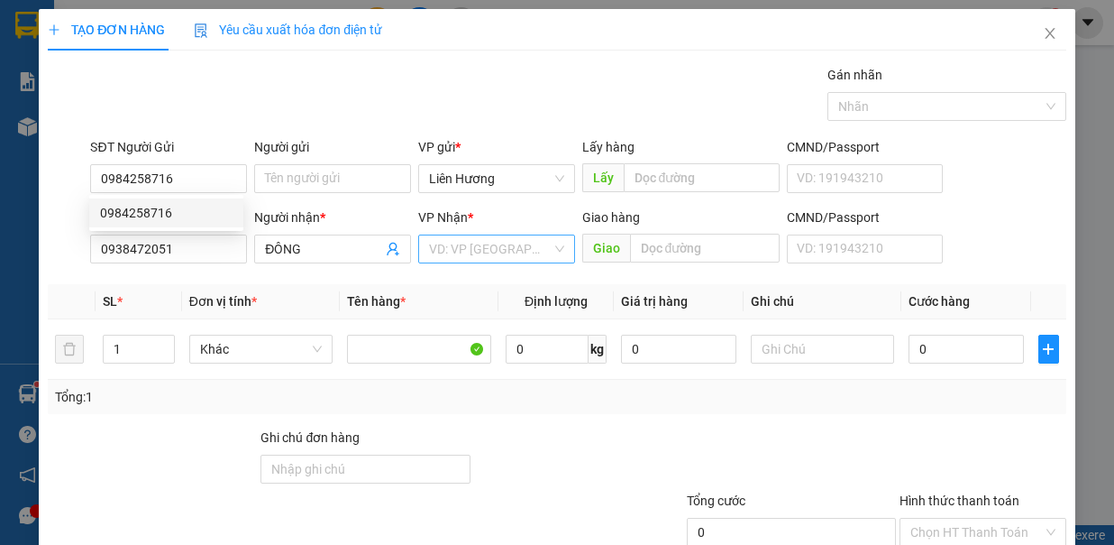
click at [465, 244] on input "search" at bounding box center [490, 248] width 123 height 27
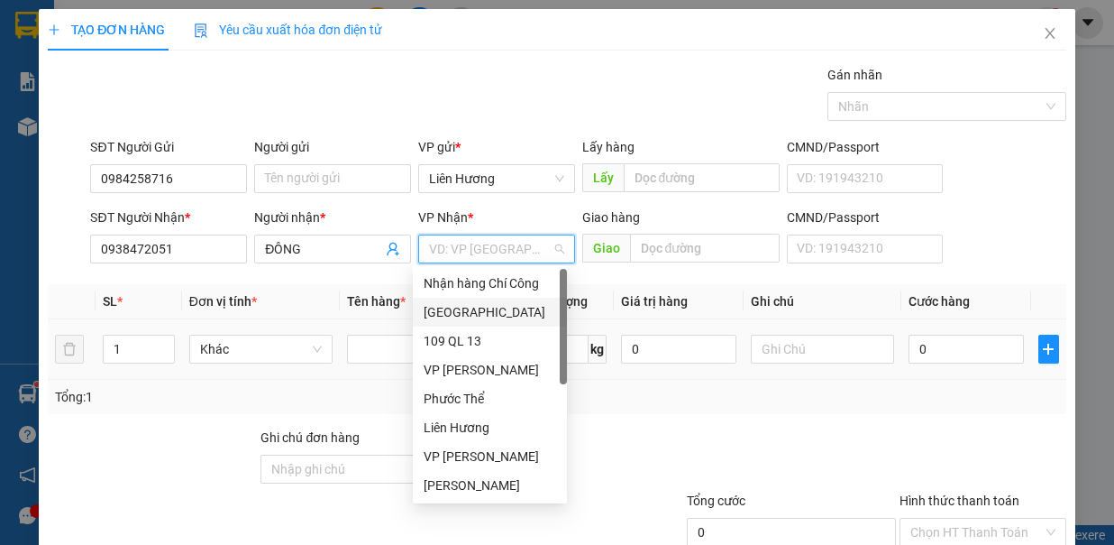
drag, startPoint x: 469, startPoint y: 306, endPoint x: 882, endPoint y: 335, distance: 414.0
click at [492, 310] on div "[GEOGRAPHIC_DATA]" at bounding box center [490, 312] width 133 height 20
click at [811, 346] on input "text" at bounding box center [823, 348] width 144 height 29
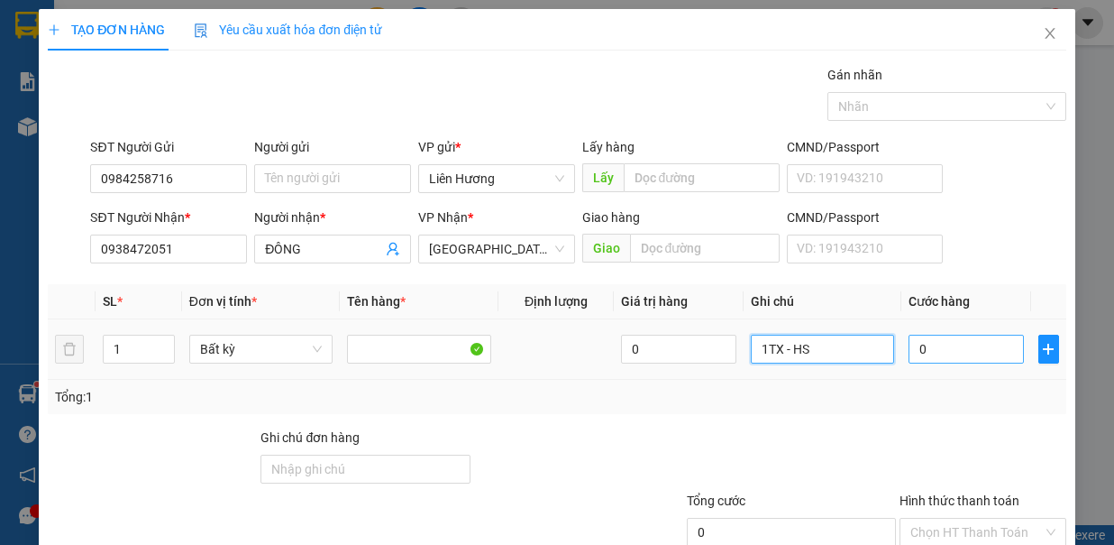
type input "1TX - HS"
click at [934, 339] on input "0" at bounding box center [966, 348] width 115 height 29
type input "5"
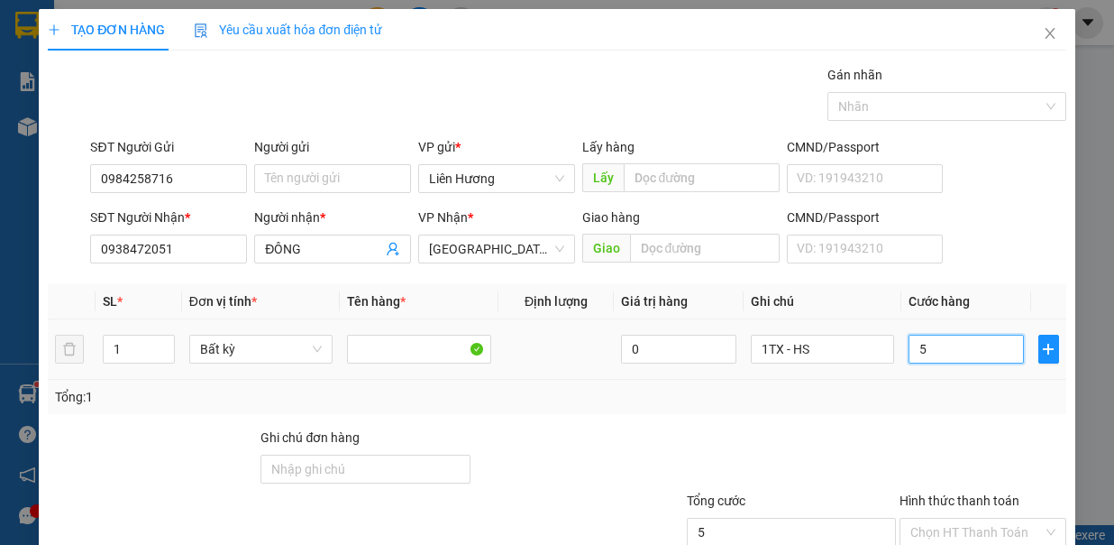
type input "50"
type input "50.000"
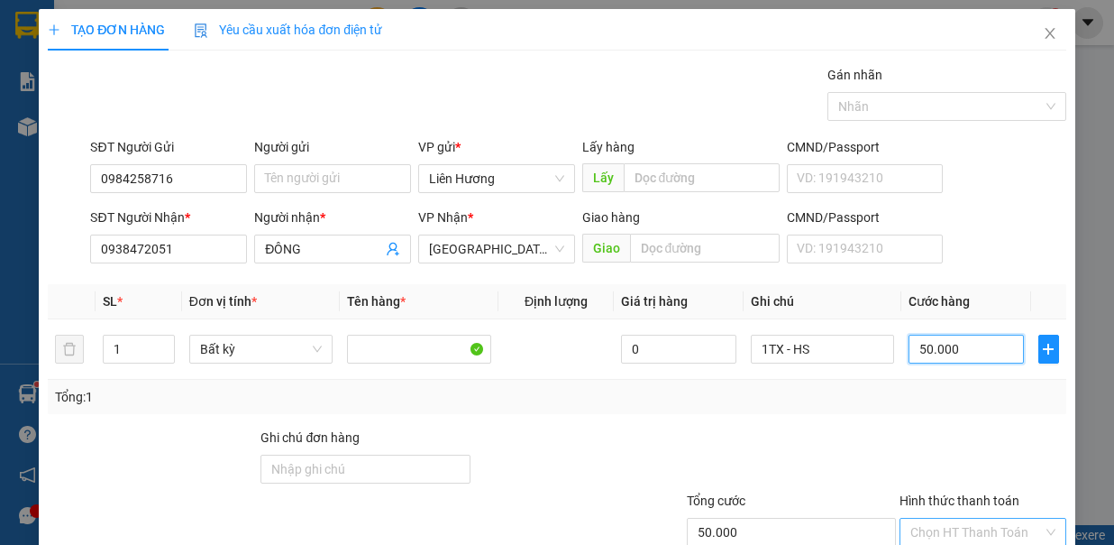
scroll to position [120, 0]
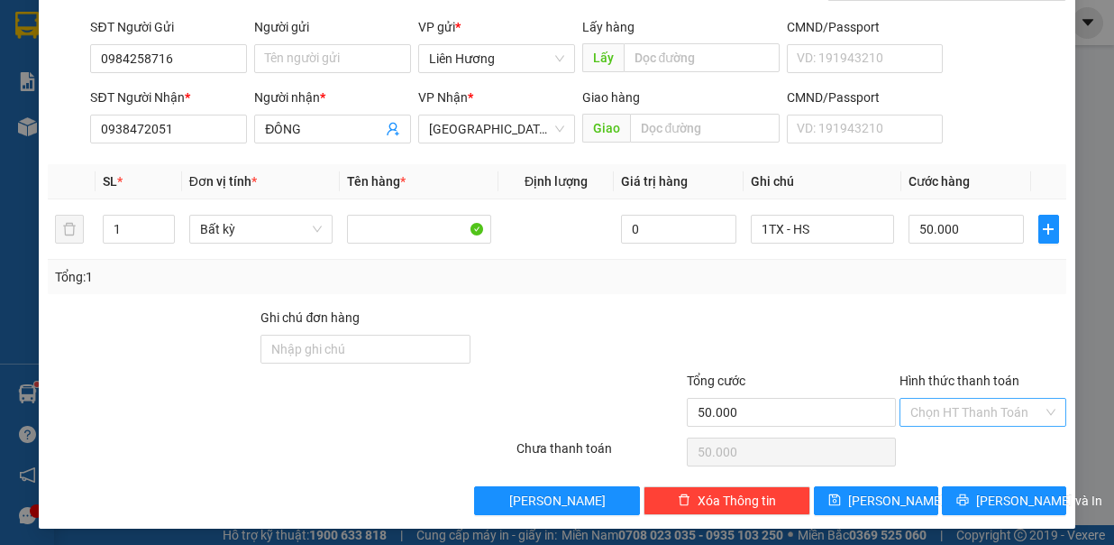
click at [965, 404] on input "Hình thức thanh toán" at bounding box center [977, 411] width 133 height 27
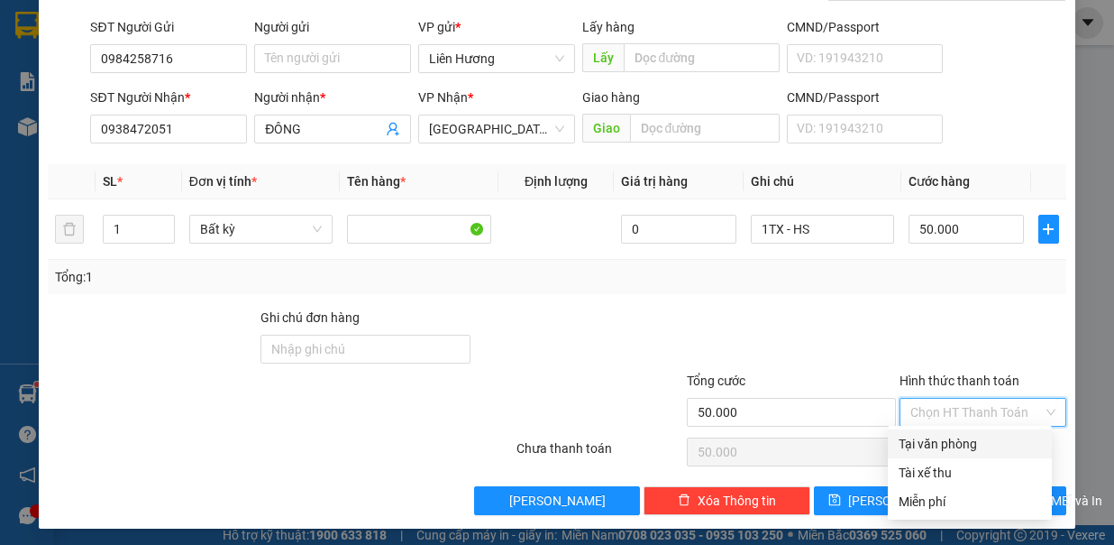
drag, startPoint x: 974, startPoint y: 435, endPoint x: 983, endPoint y: 448, distance: 15.5
click at [974, 436] on div "Tại văn phòng" at bounding box center [970, 444] width 142 height 20
type input "0"
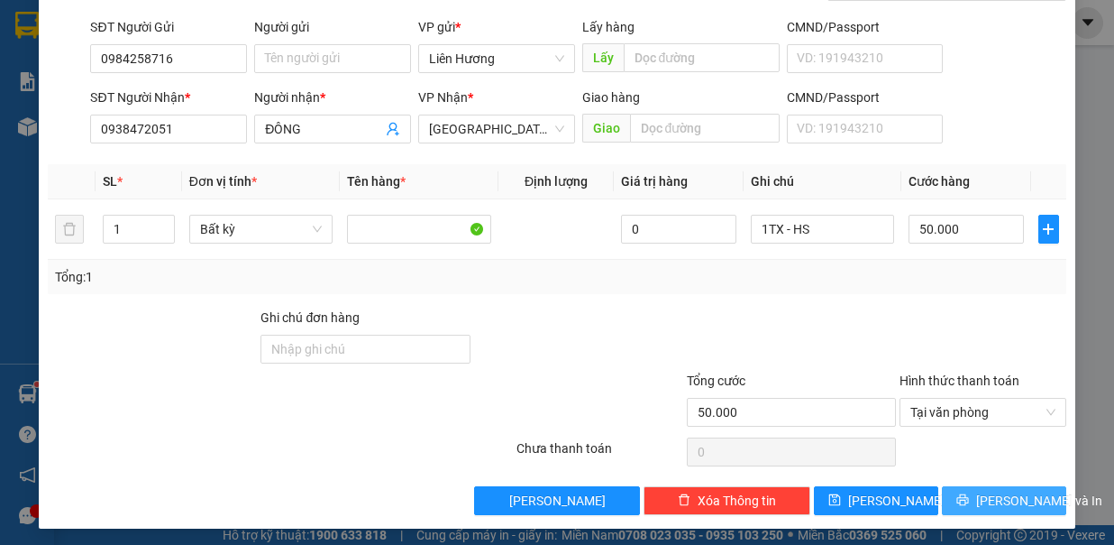
click at [984, 490] on span "Lưu và In" at bounding box center [1039, 500] width 126 height 20
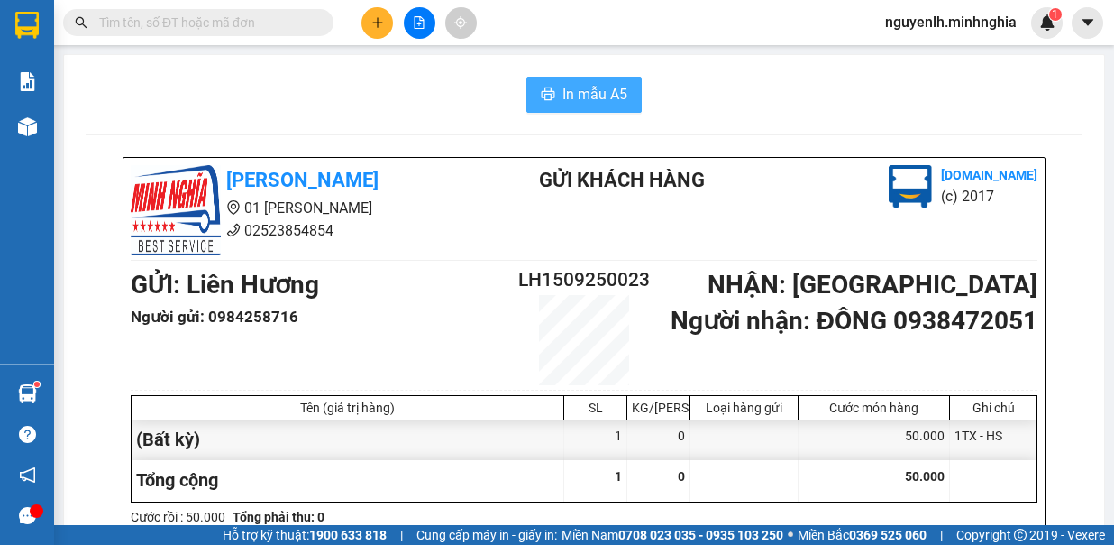
click at [612, 96] on span "In mẫu A5" at bounding box center [595, 94] width 65 height 23
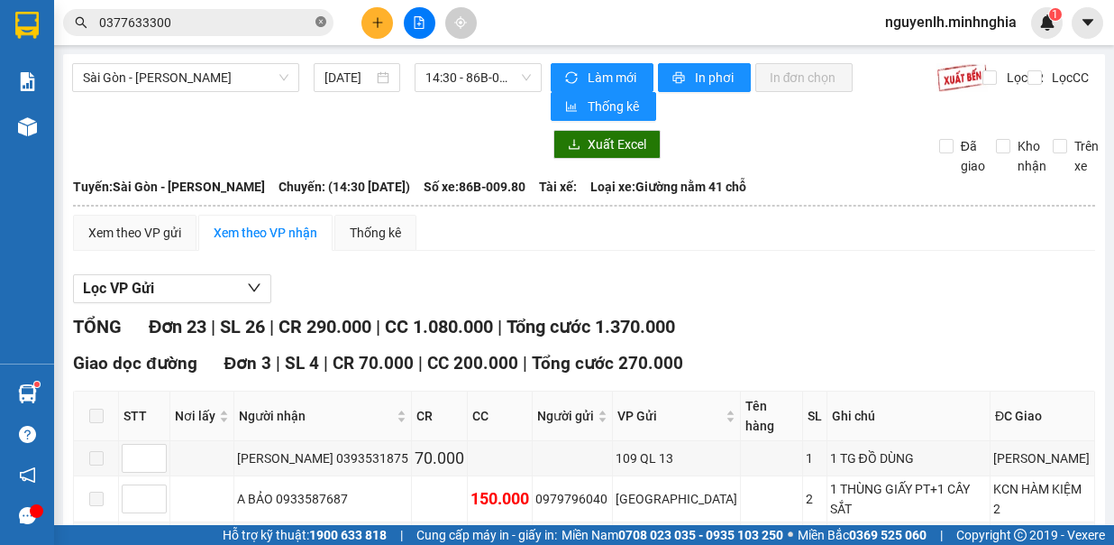
scroll to position [541, 0]
